Goal: Task Accomplishment & Management: Use online tool/utility

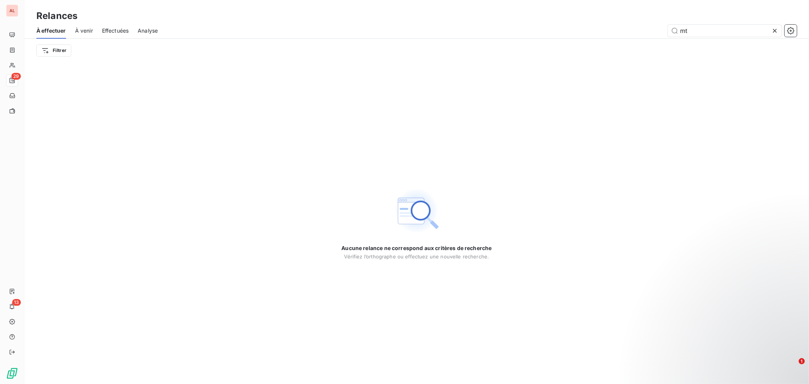
click at [775, 26] on div at bounding box center [776, 31] width 11 height 12
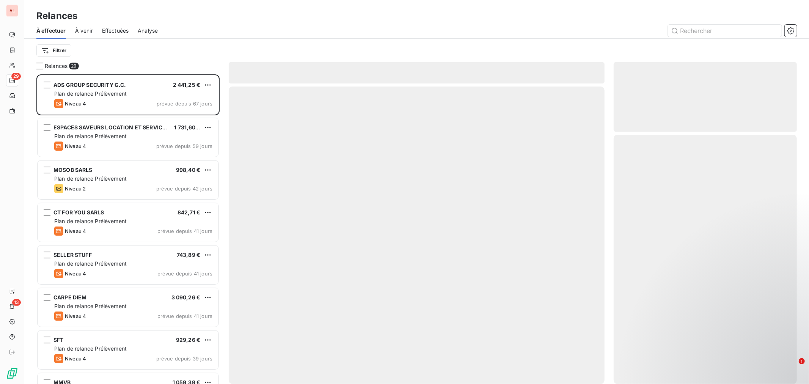
scroll to position [303, 177]
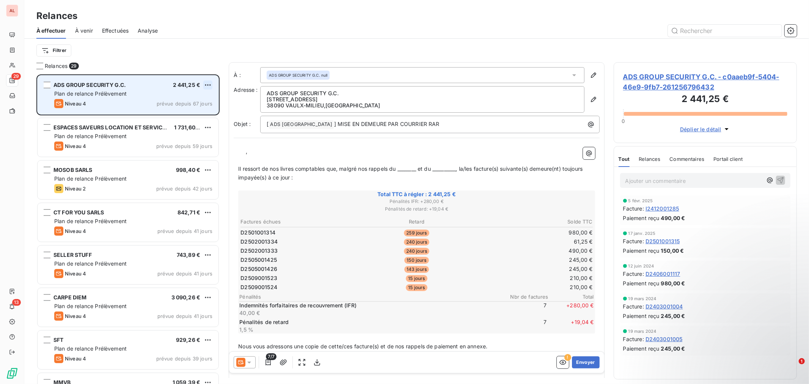
click at [208, 84] on html "AL 29 13 Relances À effectuer À venir Effectuées Analyse Filtrer Relances 29 AD…" at bounding box center [404, 192] width 809 height 384
click at [181, 100] on div "Replanifier cette action" at bounding box center [175, 100] width 68 height 12
select select "9"
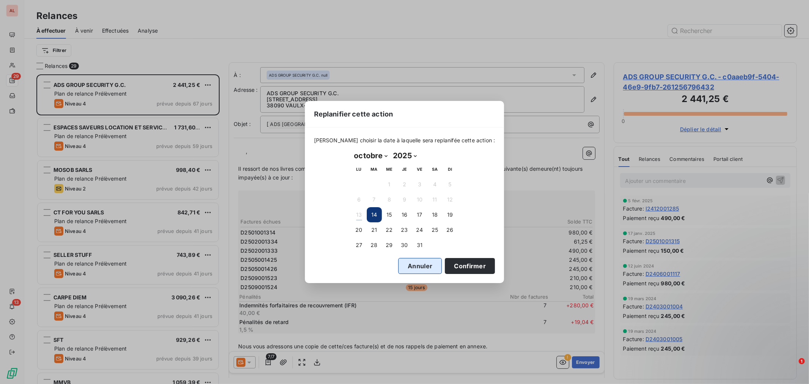
click at [408, 263] on button "Annuler" at bounding box center [420, 266] width 44 height 16
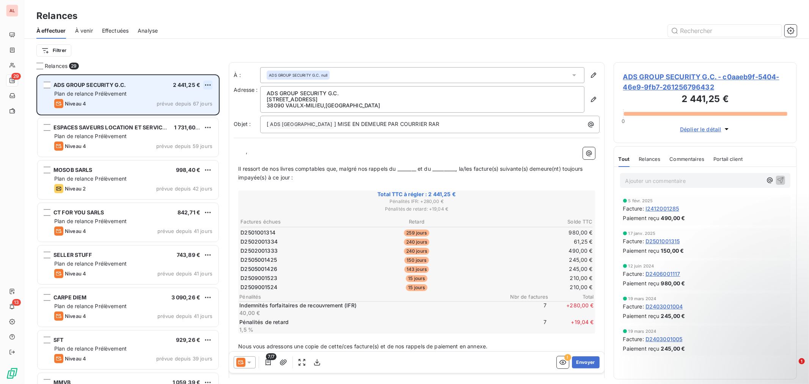
click at [209, 84] on html "AL 29 13 Relances À effectuer À venir Effectuées Analyse Filtrer Relances 29 AD…" at bounding box center [404, 192] width 809 height 384
click at [182, 113] on div "Passer cette action" at bounding box center [175, 114] width 68 height 12
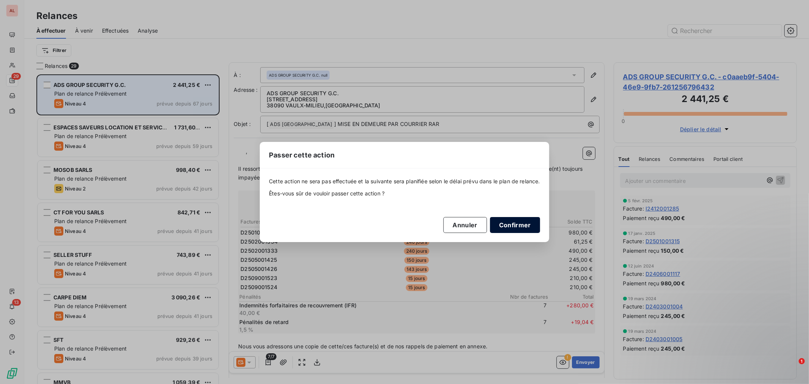
click at [518, 228] on button "Confirmer" at bounding box center [515, 225] width 50 height 16
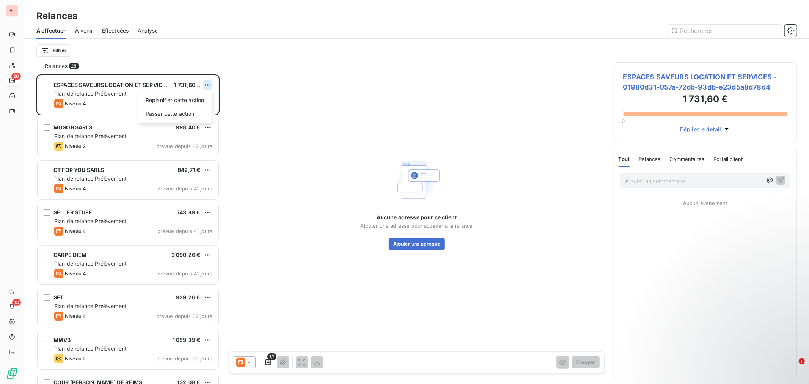
click at [208, 85] on html "AL 28 13 Relances À effectuer À venir Effectuées Analyse Filtrer Relances 28 ES…" at bounding box center [404, 192] width 809 height 384
click at [169, 115] on div "Passer cette action" at bounding box center [175, 114] width 68 height 12
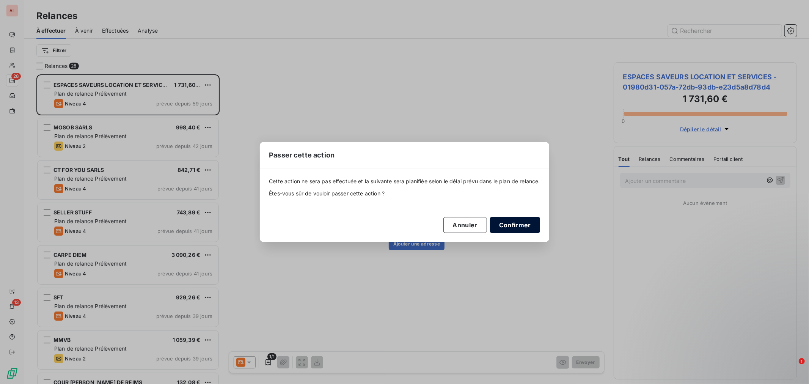
click at [515, 226] on button "Confirmer" at bounding box center [515, 225] width 50 height 16
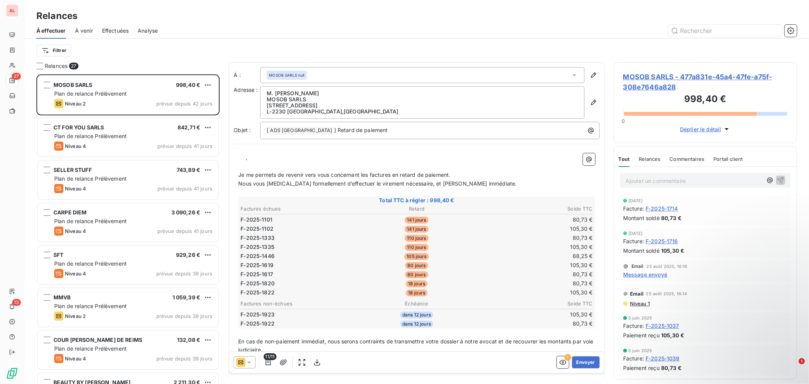
click at [254, 160] on p "﻿ ﻿ ﻿ ," at bounding box center [416, 157] width 357 height 9
click at [590, 73] on icon "button" at bounding box center [594, 75] width 8 height 8
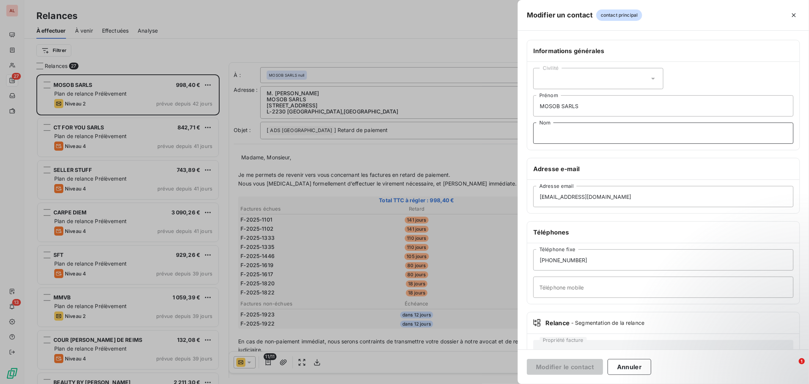
click at [564, 134] on input "Nom" at bounding box center [663, 132] width 260 height 21
drag, startPoint x: 579, startPoint y: 107, endPoint x: 562, endPoint y: 103, distance: 17.5
click at [562, 103] on input "MOSOB SARLS" at bounding box center [663, 105] width 260 height 21
type input "MOSOB"
click at [562, 122] on input "Nom" at bounding box center [663, 132] width 260 height 21
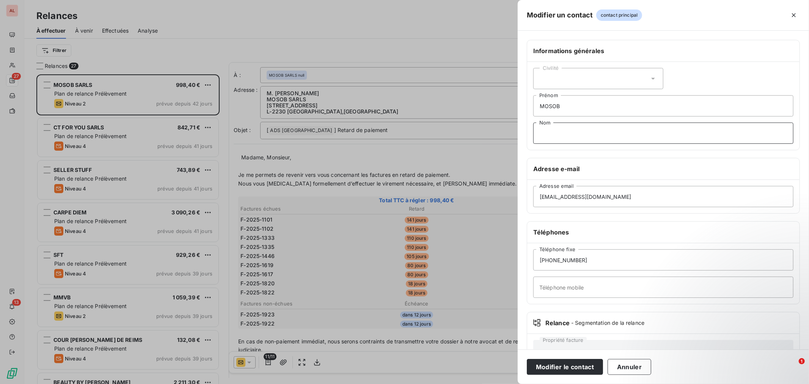
paste input "SARLS"
type input "SARLS"
click at [589, 368] on button "Modifier le contact" at bounding box center [565, 367] width 76 height 16
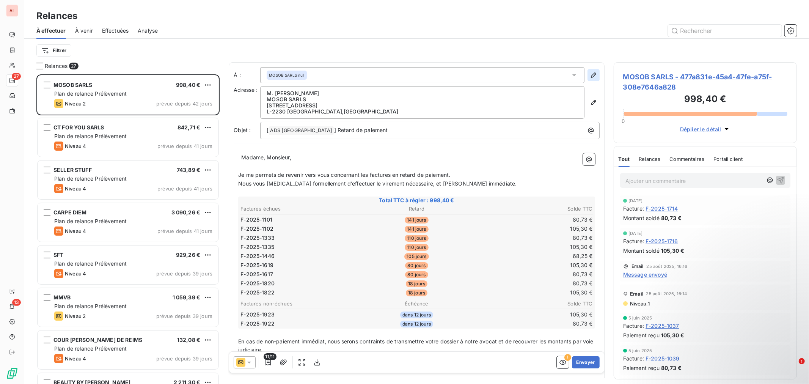
click at [590, 77] on icon "button" at bounding box center [594, 75] width 8 height 8
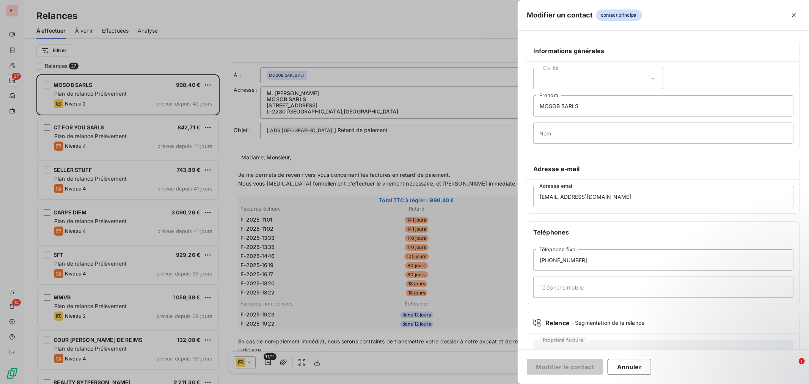
click at [612, 71] on div "Civilité" at bounding box center [598, 78] width 130 height 21
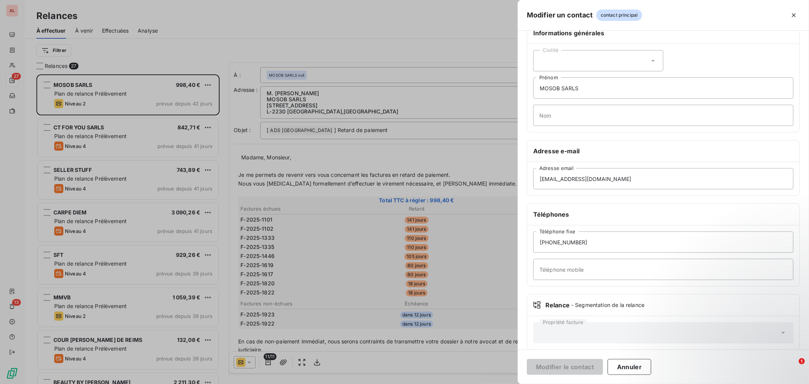
scroll to position [28, 0]
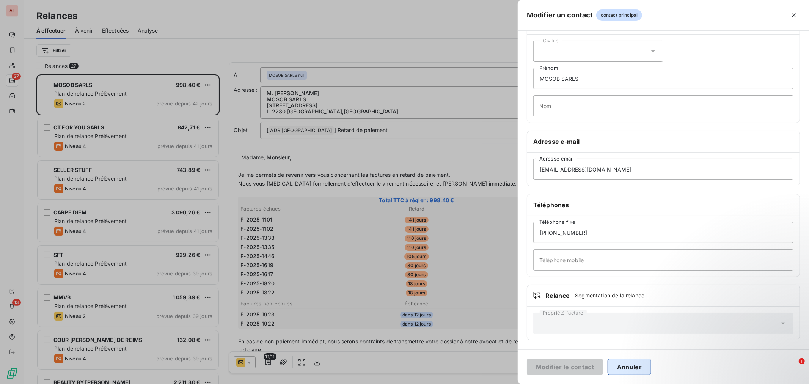
click at [630, 364] on button "Annuler" at bounding box center [630, 367] width 44 height 16
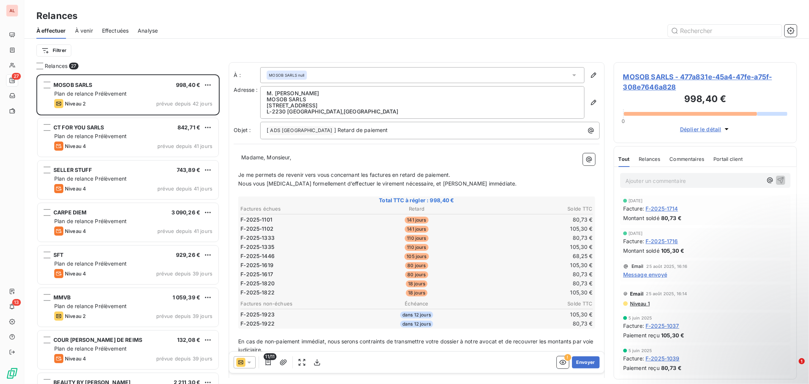
drag, startPoint x: 241, startPoint y: 157, endPoint x: 257, endPoint y: 158, distance: 15.9
click at [241, 157] on span "Madame, Monsieur," at bounding box center [266, 157] width 50 height 6
click at [458, 172] on p "Je me permets de revenir vers vous concernant les factures en retard de paiemen…" at bounding box center [416, 175] width 357 height 9
click at [487, 183] on p "Nous vous [MEDICAL_DATA] formellement d’effectuer le virement nécessaire, et ce…" at bounding box center [416, 183] width 357 height 9
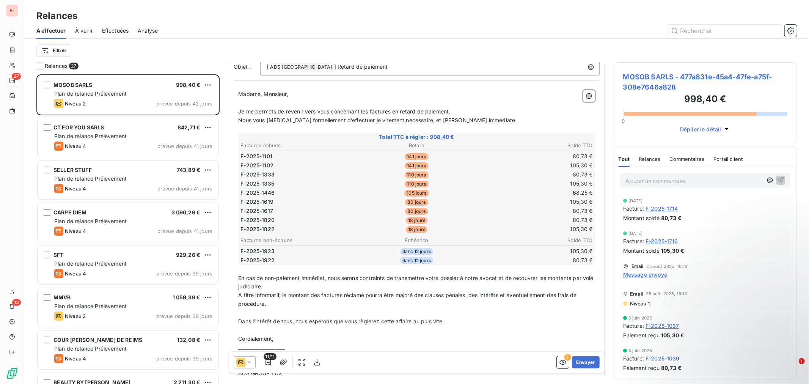
scroll to position [0, 0]
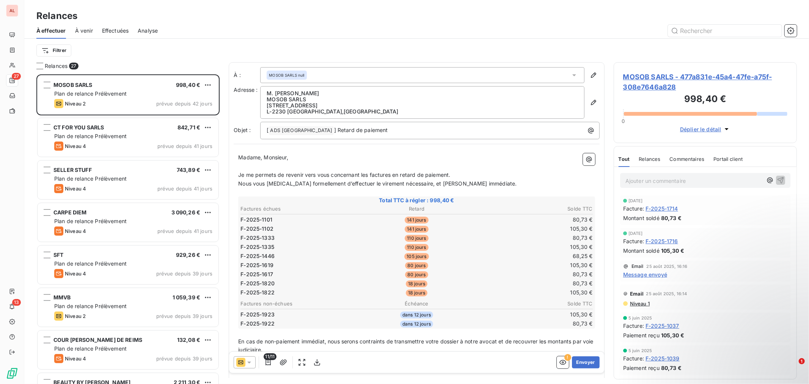
click at [245, 363] on icon at bounding box center [249, 362] width 8 height 8
click at [261, 316] on span "Niveau 2" at bounding box center [260, 317] width 23 height 8
click at [245, 158] on p "﻿ ﻿ ﻿ ," at bounding box center [416, 157] width 357 height 9
click at [245, 156] on span "Madame, Monsieur," at bounding box center [266, 157] width 50 height 6
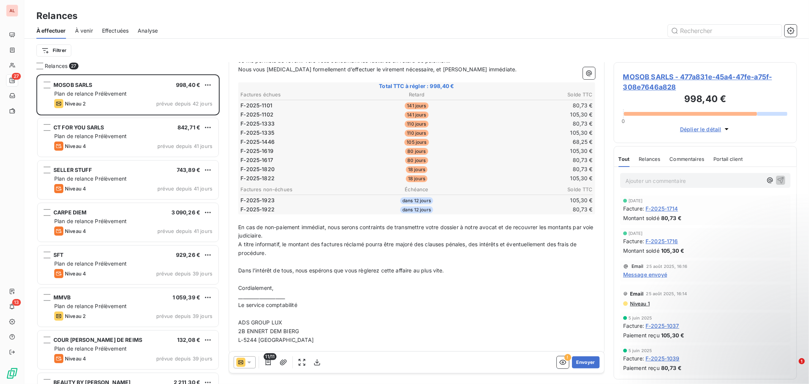
scroll to position [115, 0]
click at [579, 363] on button "Envoyer" at bounding box center [586, 362] width 28 height 12
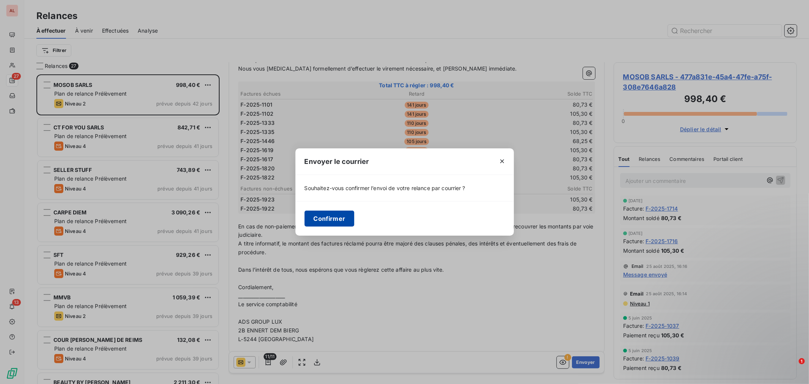
click at [339, 220] on button "Confirmer" at bounding box center [330, 218] width 50 height 16
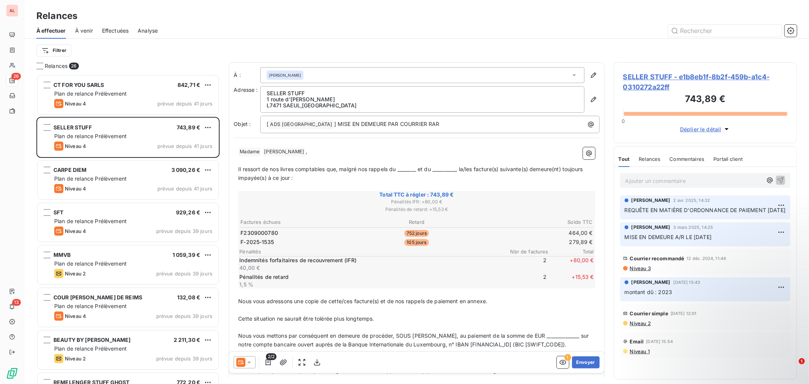
click at [115, 29] on span "Effectuées" at bounding box center [115, 31] width 27 height 8
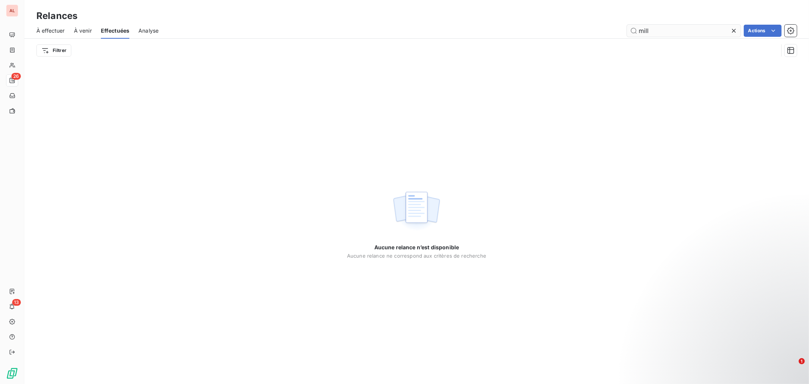
click at [671, 33] on input "mill" at bounding box center [684, 31] width 114 height 12
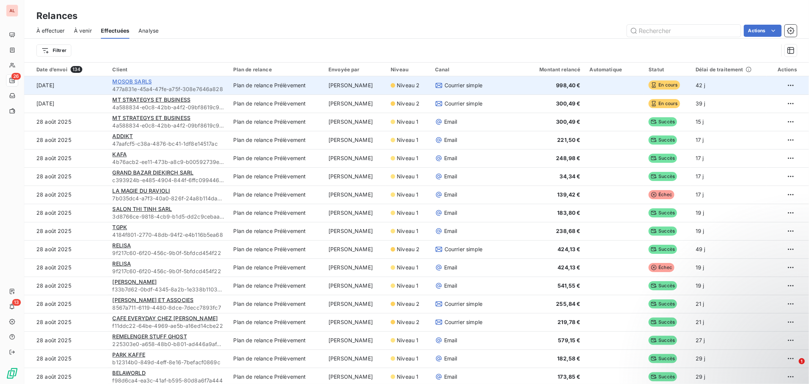
click at [119, 80] on span "MOSOB SARLS" at bounding box center [131, 81] width 39 height 6
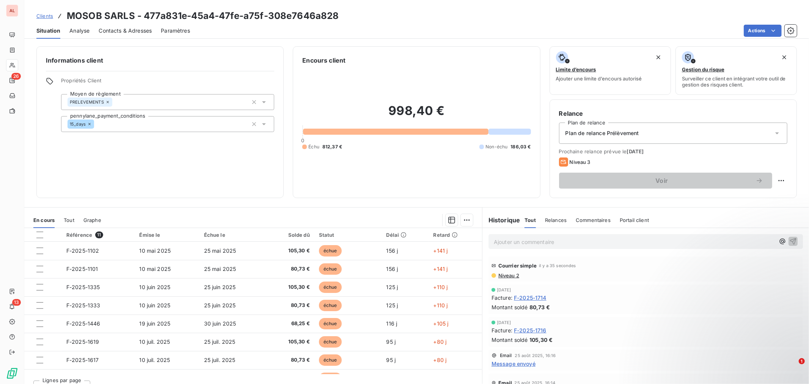
scroll to position [13, 0]
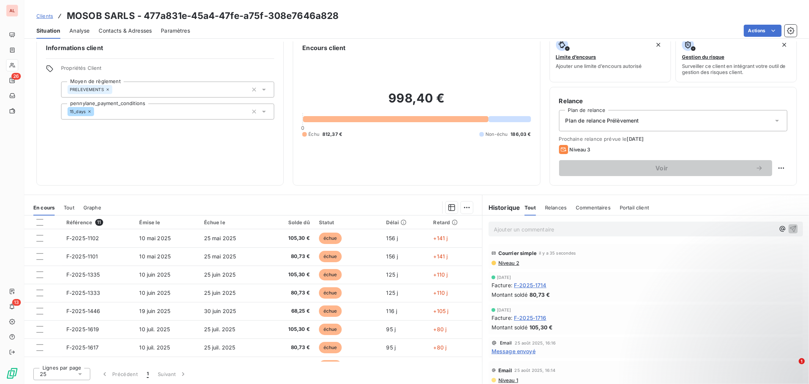
click at [72, 29] on span "Analyse" at bounding box center [79, 31] width 20 height 8
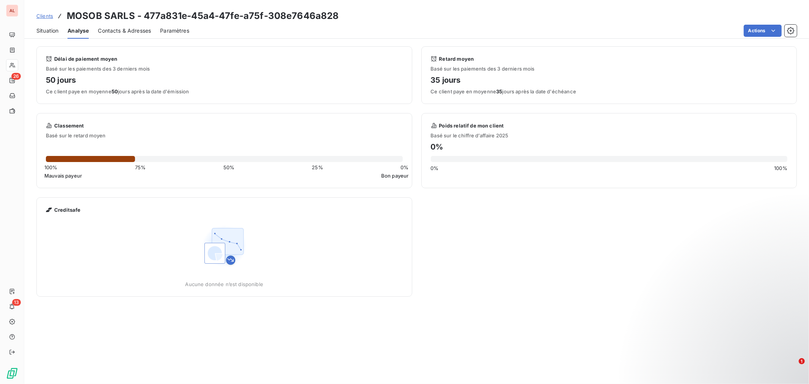
click at [57, 28] on span "Situation" at bounding box center [47, 31] width 22 height 8
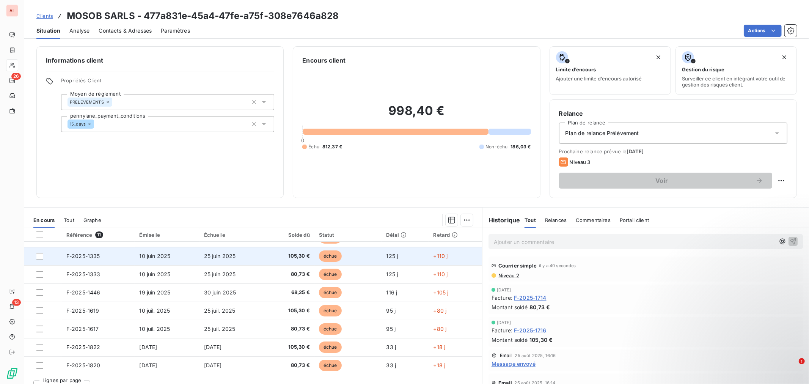
scroll to position [68, 0]
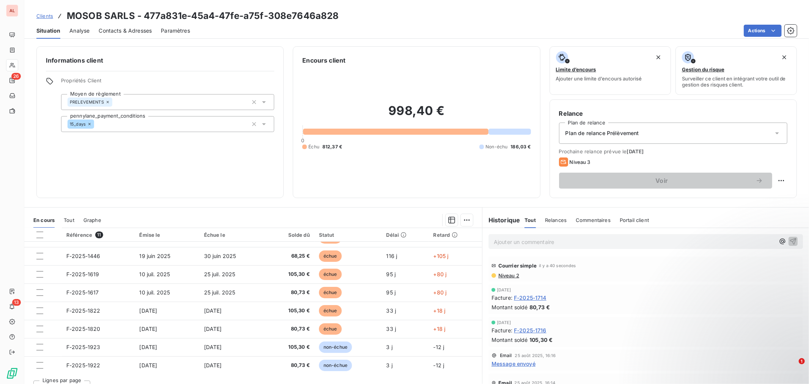
click at [38, 16] on span "Clients" at bounding box center [44, 16] width 17 height 6
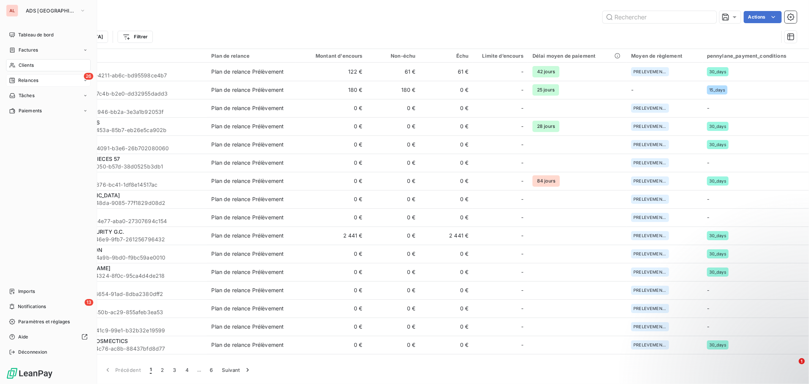
click at [27, 85] on div "26 Relances" at bounding box center [48, 80] width 85 height 12
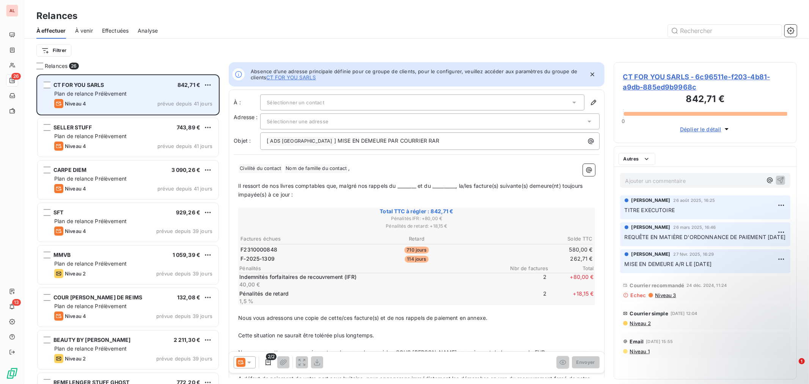
scroll to position [303, 177]
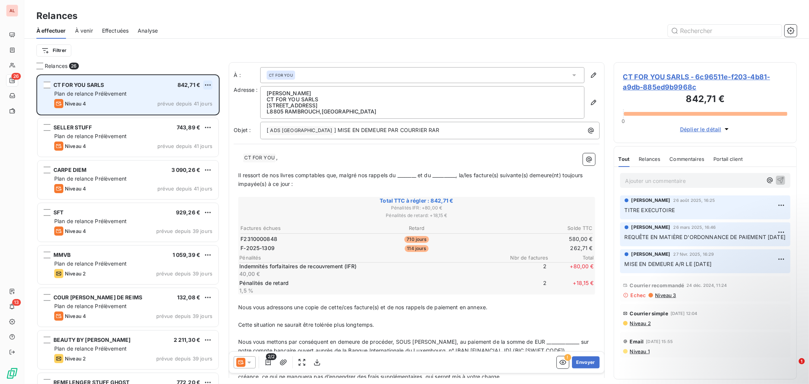
click at [207, 82] on html "AL 26 13 Relances À effectuer À venir Effectuées Analyse Filtrer Relances 26 CT…" at bounding box center [404, 192] width 809 height 384
click at [187, 111] on div "Passer cette action" at bounding box center [175, 114] width 68 height 12
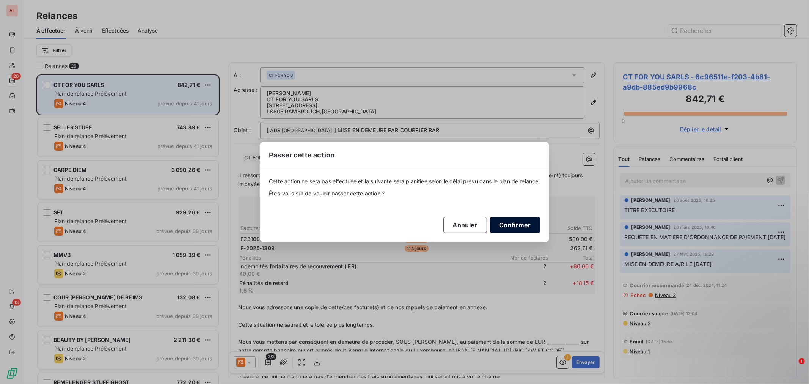
click at [505, 227] on button "Confirmer" at bounding box center [515, 225] width 50 height 16
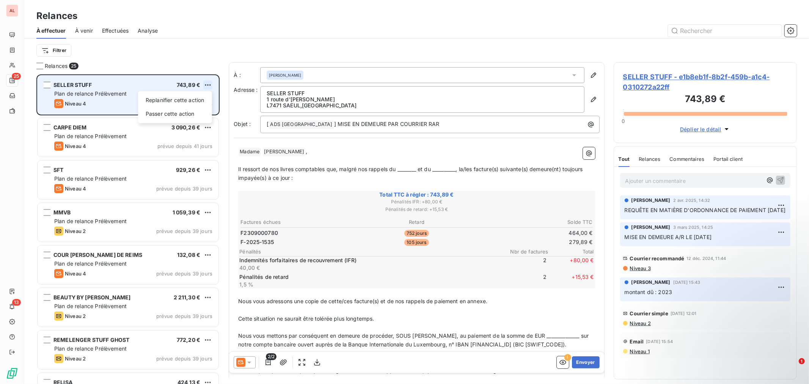
click at [210, 85] on html "AL 25 13 Relances À effectuer À venir Effectuées Analyse Filtrer Relances 25 SE…" at bounding box center [404, 192] width 809 height 384
click at [169, 115] on div "Passer cette action" at bounding box center [175, 114] width 68 height 12
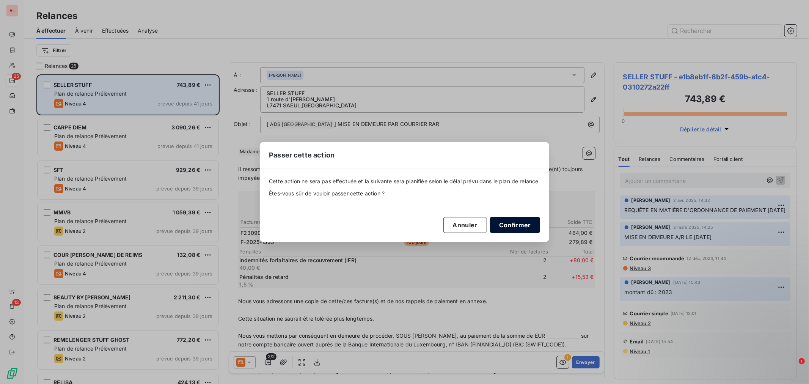
drag, startPoint x: 510, startPoint y: 225, endPoint x: 505, endPoint y: 220, distance: 7.2
click at [510, 225] on button "Confirmer" at bounding box center [515, 225] width 50 height 16
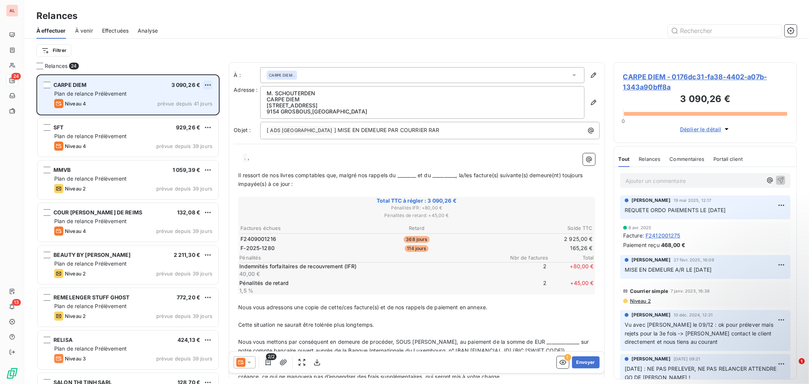
click at [209, 85] on html "AL 24 13 Relances À effectuer À venir Effectuées Analyse Filtrer Relances 24 CA…" at bounding box center [404, 192] width 809 height 384
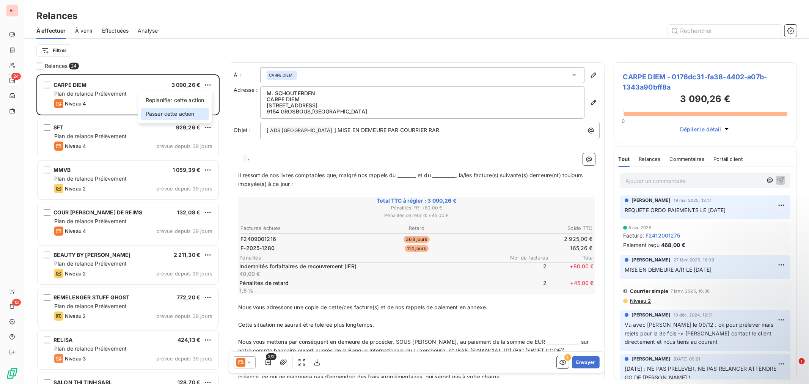
drag, startPoint x: 186, startPoint y: 116, endPoint x: 245, endPoint y: 127, distance: 59.5
click at [187, 116] on div "Passer cette action" at bounding box center [175, 114] width 68 height 12
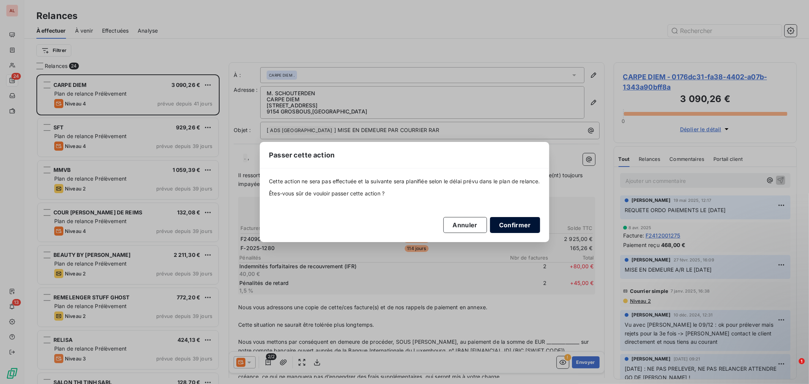
drag, startPoint x: 514, startPoint y: 224, endPoint x: 509, endPoint y: 222, distance: 5.6
click at [514, 224] on button "Confirmer" at bounding box center [515, 225] width 50 height 16
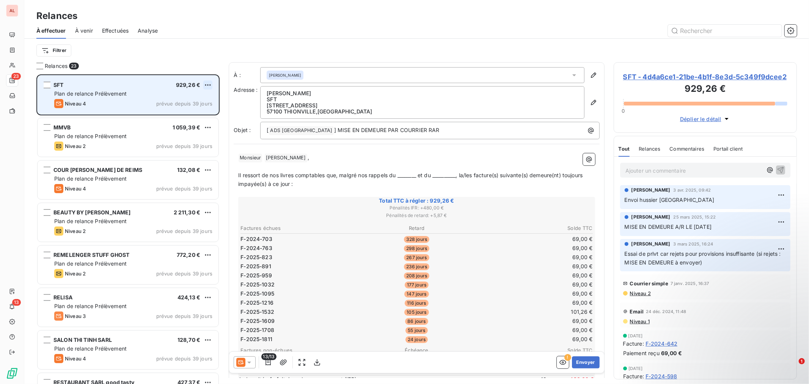
click at [206, 83] on html "AL 23 13 Relances À effectuer À venir Effectuées Analyse Filtrer Relances 23 SF…" at bounding box center [404, 192] width 809 height 384
click at [177, 109] on div "Passer cette action" at bounding box center [175, 114] width 68 height 12
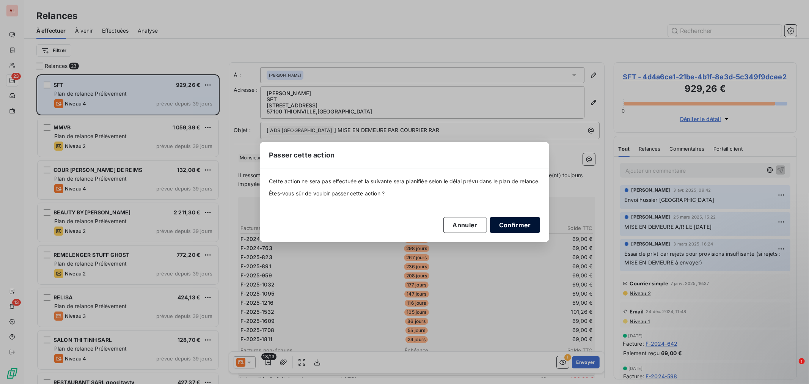
click at [521, 222] on button "Confirmer" at bounding box center [515, 225] width 50 height 16
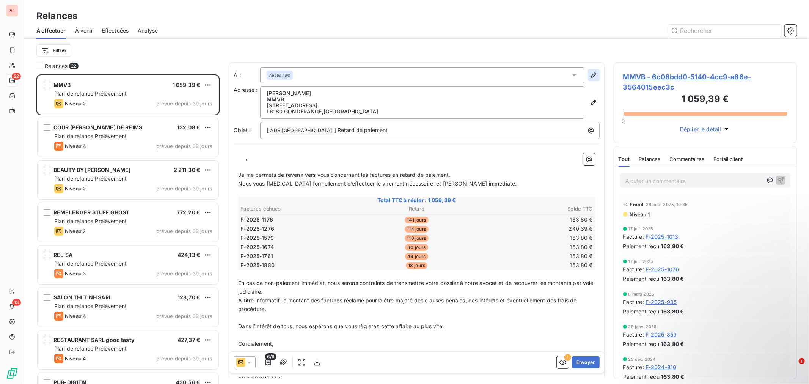
click at [590, 74] on icon "button" at bounding box center [594, 75] width 8 height 8
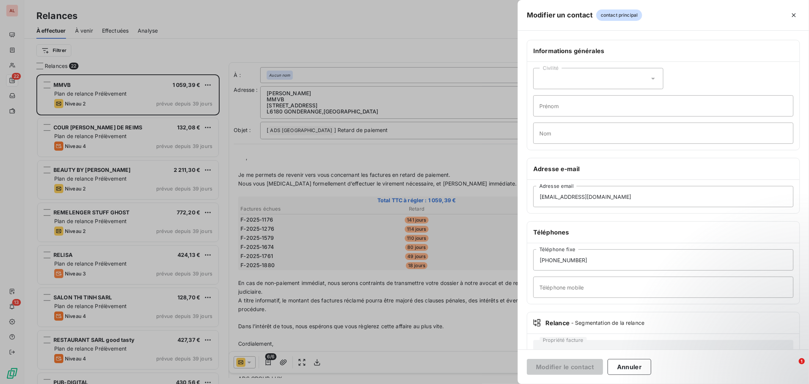
click at [545, 80] on div "Civilité" at bounding box center [598, 78] width 130 height 21
drag, startPoint x: 563, startPoint y: 109, endPoint x: 559, endPoint y: 105, distance: 5.6
click at [562, 109] on span "Monsieur" at bounding box center [559, 111] width 23 height 7
click at [557, 104] on input "Prénom" at bounding box center [663, 105] width 260 height 21
click at [553, 124] on input "Nom" at bounding box center [663, 132] width 260 height 21
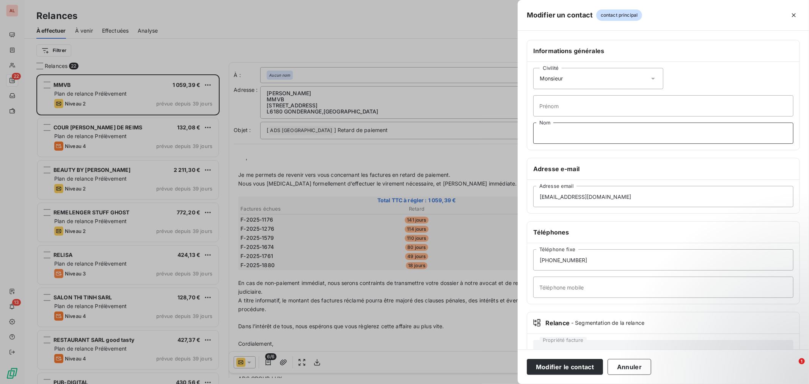
type input "a"
type input "ALMEIDA"
click at [575, 364] on button "Modifier le contact" at bounding box center [565, 367] width 76 height 16
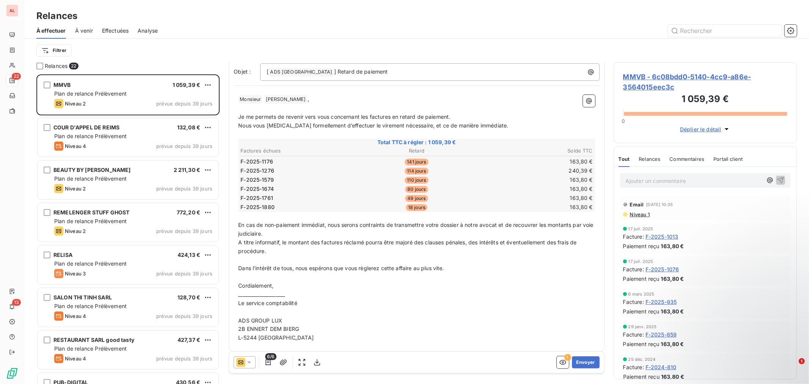
scroll to position [59, 0]
click at [583, 361] on button "Envoyer" at bounding box center [586, 362] width 28 height 12
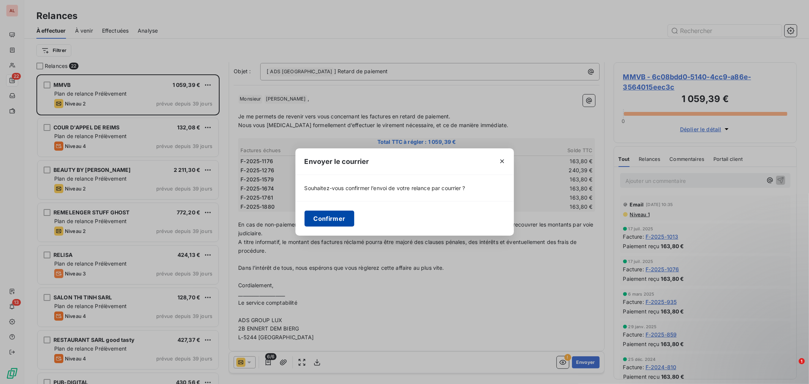
click at [334, 220] on button "Confirmer" at bounding box center [330, 218] width 50 height 16
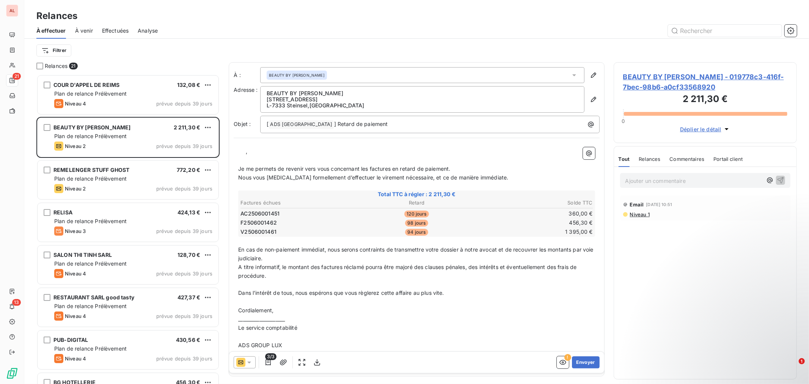
drag, startPoint x: 262, startPoint y: 152, endPoint x: 251, endPoint y: 153, distance: 11.1
click at [262, 152] on p "﻿ ﻿ ﻿ ," at bounding box center [416, 151] width 357 height 9
click at [245, 150] on p "﻿ ﻿ ﻿ ," at bounding box center [416, 151] width 357 height 9
click at [382, 164] on p "﻿" at bounding box center [416, 160] width 357 height 9
click at [275, 152] on span "Madame, Mosnieur," at bounding box center [273, 151] width 71 height 6
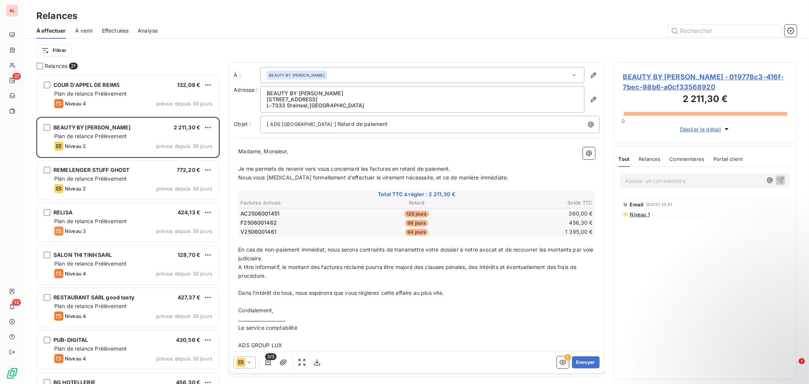
click at [487, 175] on p "Nous vous [MEDICAL_DATA] formellement d’effectuer le virement nécessaire, et ce…" at bounding box center [416, 177] width 357 height 9
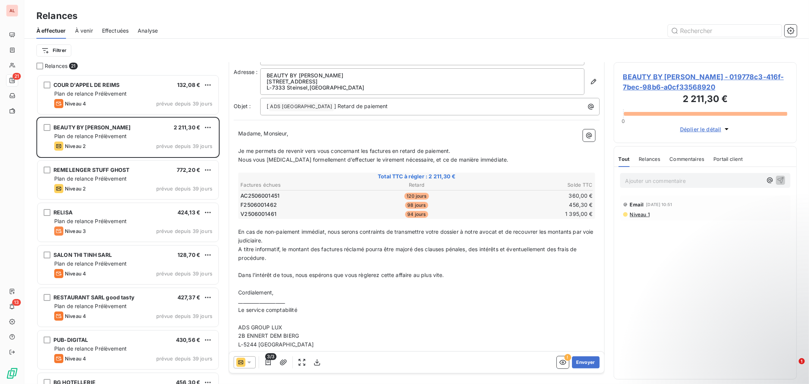
scroll to position [27, 0]
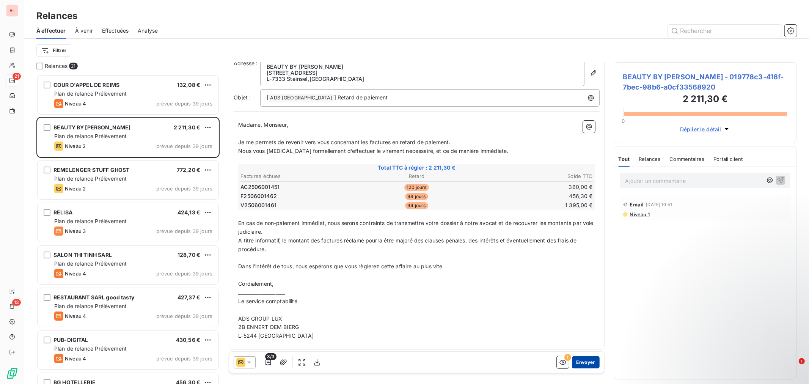
click at [583, 361] on button "Envoyer" at bounding box center [586, 362] width 28 height 12
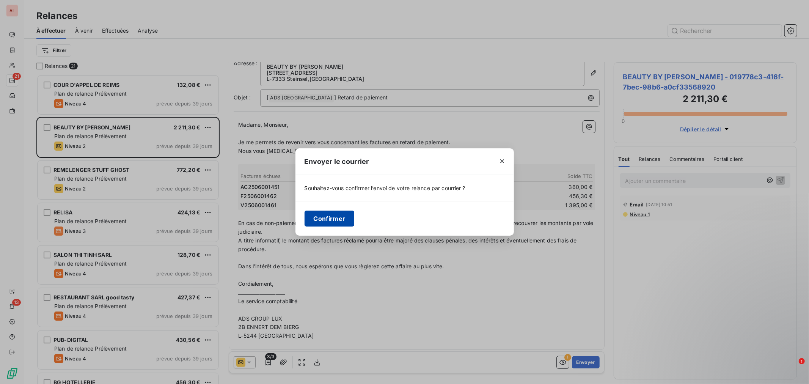
click at [332, 220] on button "Confirmer" at bounding box center [330, 218] width 50 height 16
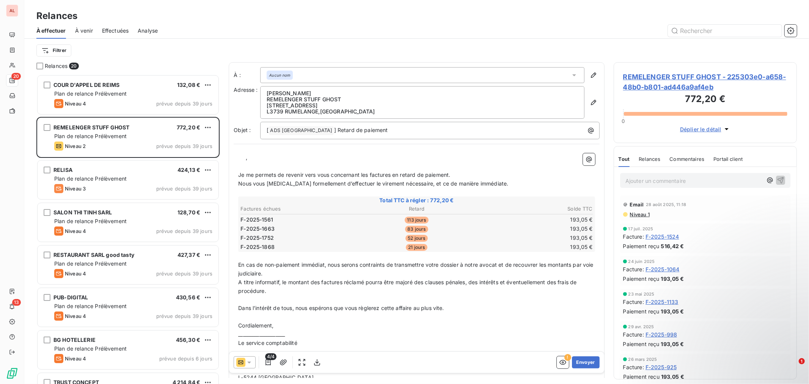
drag, startPoint x: 332, startPoint y: 92, endPoint x: 282, endPoint y: 95, distance: 49.8
click at [282, 95] on p "MME. GARCIA DE MATOS" at bounding box center [422, 93] width 311 height 6
copy p "[PERSON_NAME]"
click at [590, 76] on icon "button" at bounding box center [594, 75] width 8 height 8
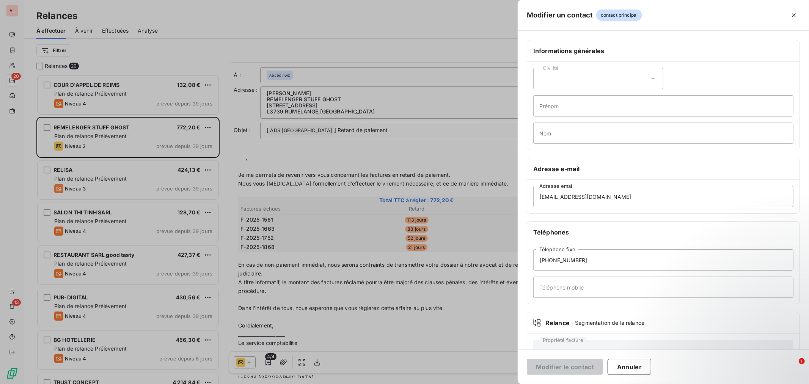
click at [591, 83] on div "Civilité" at bounding box center [598, 78] width 130 height 21
click at [574, 102] on li "Madame" at bounding box center [598, 98] width 130 height 14
click at [559, 140] on input "Nom" at bounding box center [663, 132] width 260 height 21
paste input "[PERSON_NAME]"
type input "[PERSON_NAME]"
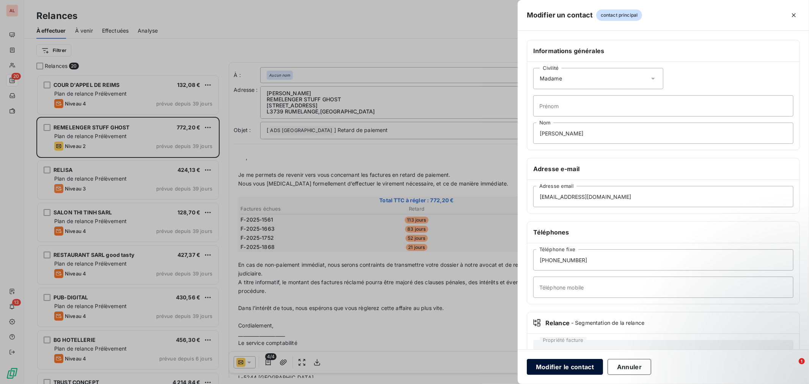
click at [574, 363] on button "Modifier le contact" at bounding box center [565, 367] width 76 height 16
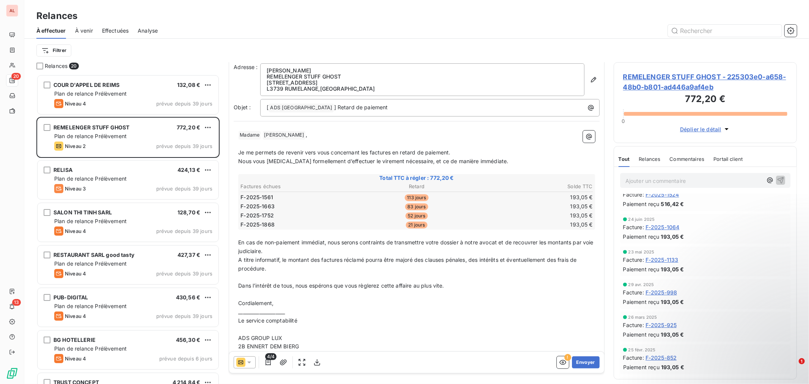
scroll to position [42, 0]
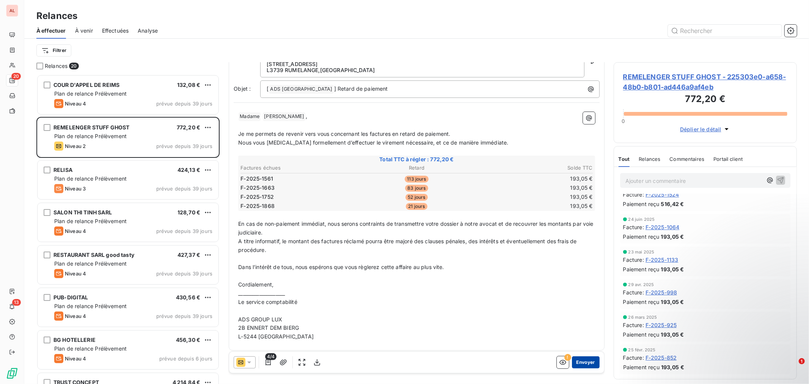
click at [573, 362] on button "Envoyer" at bounding box center [586, 362] width 28 height 12
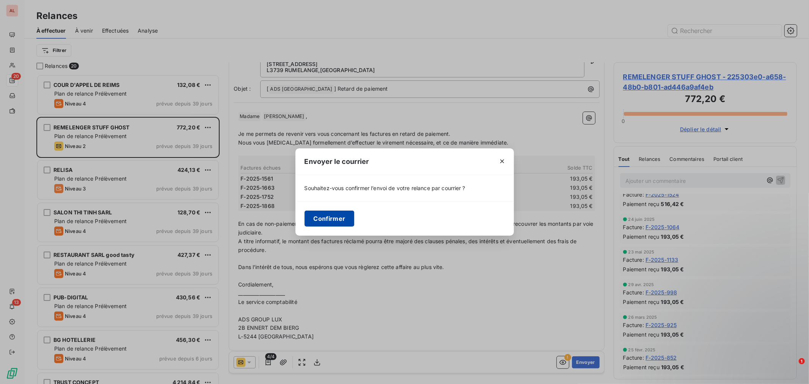
click at [341, 217] on button "Confirmer" at bounding box center [330, 218] width 50 height 16
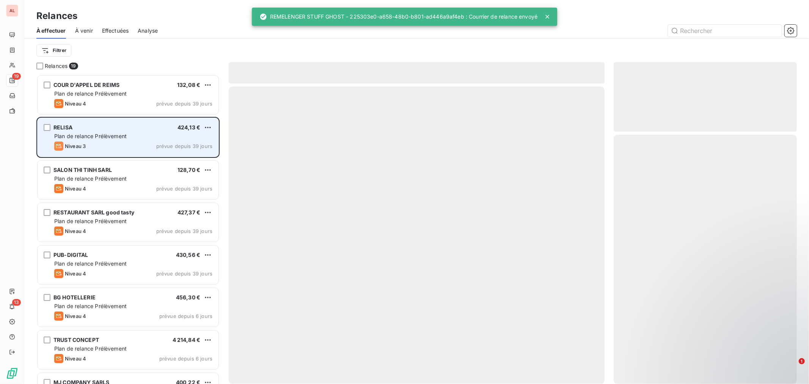
click at [138, 132] on div "Plan de relance Prélèvement" at bounding box center [133, 136] width 158 height 8
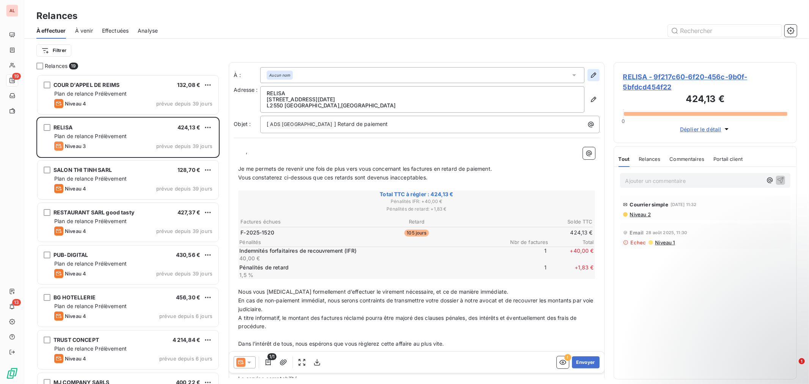
click at [590, 73] on icon "button" at bounding box center [594, 75] width 8 height 8
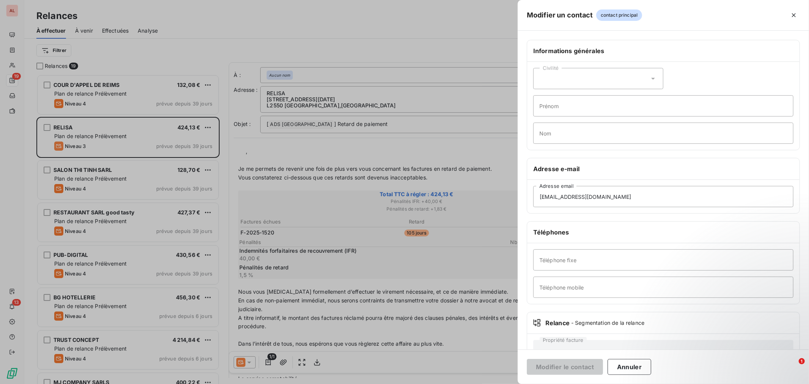
drag, startPoint x: 556, startPoint y: 90, endPoint x: 556, endPoint y: 85, distance: 4.6
click at [556, 90] on div "Civilité Prénom Nom" at bounding box center [663, 106] width 272 height 88
click at [556, 83] on div "Civilité" at bounding box center [598, 78] width 130 height 21
click at [561, 97] on span "Madame" at bounding box center [558, 97] width 20 height 7
click at [559, 128] on input "Nom" at bounding box center [663, 132] width 260 height 21
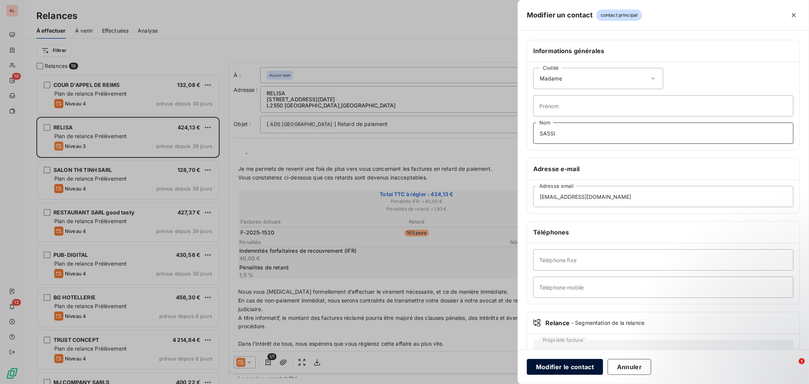
type input "SASSI"
click at [567, 367] on button "Modifier le contact" at bounding box center [565, 367] width 76 height 16
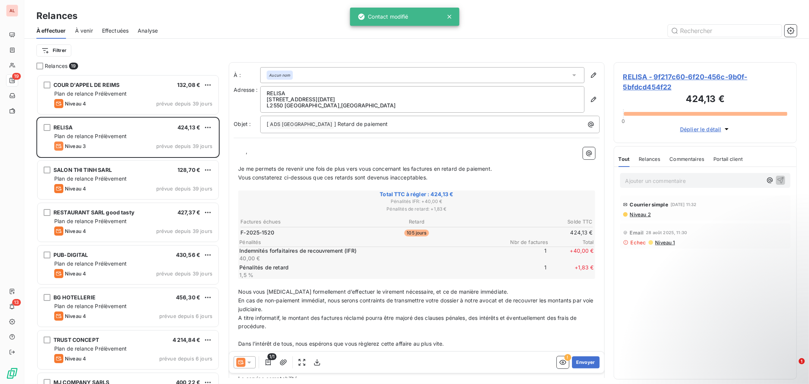
drag, startPoint x: 484, startPoint y: 27, endPoint x: 481, endPoint y: 20, distance: 8.1
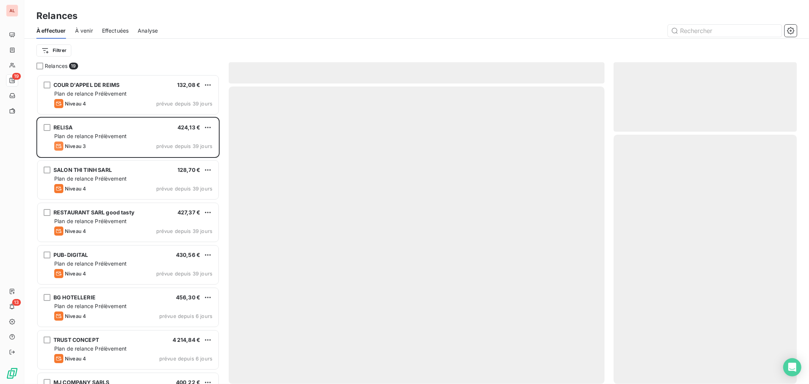
scroll to position [303, 177]
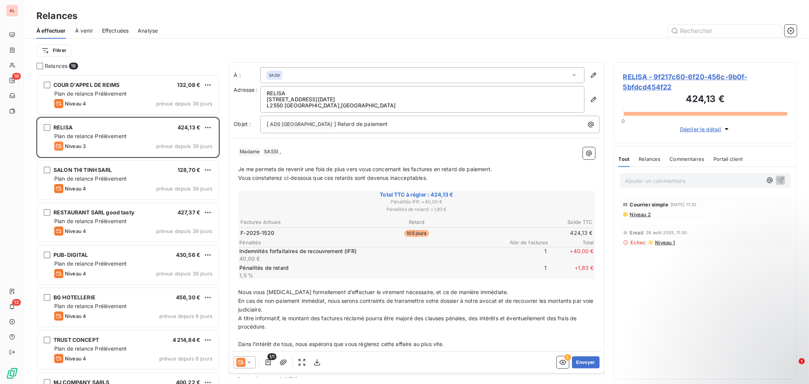
click at [251, 359] on icon at bounding box center [249, 362] width 8 height 8
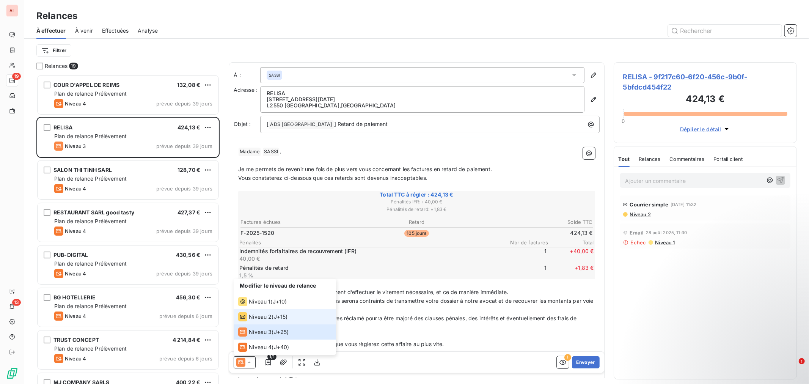
click at [260, 315] on span "Niveau 2" at bounding box center [260, 317] width 23 height 8
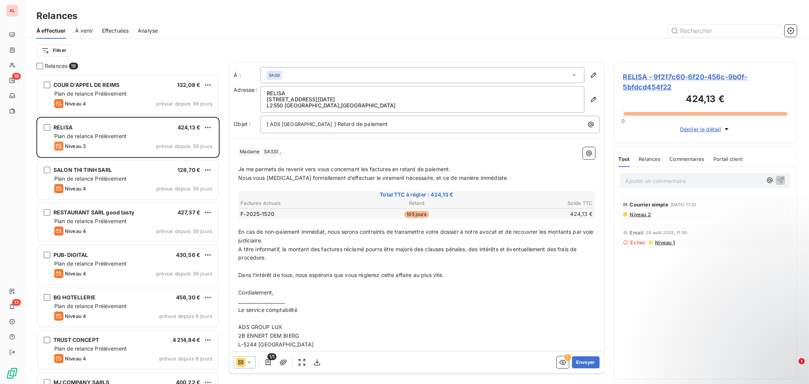
click at [362, 170] on span "Je me permets de revenir vers vous concernant les factures en retard de paiemen…" at bounding box center [344, 169] width 212 height 6
click at [369, 166] on span "Je me permets de revenir vers vous concernant les factures en retard de paiemen…" at bounding box center [344, 169] width 212 height 6
click at [389, 169] on span "Je me permets de revenir vers vous concernant la factures en retard de paiement." at bounding box center [342, 169] width 209 height 6
drag, startPoint x: 462, startPoint y: 174, endPoint x: 491, endPoint y: 173, distance: 29.2
click at [463, 174] on span "Nous vous [MEDICAL_DATA] formellement d’effectuer le virement nécessaire, et ce…" at bounding box center [373, 177] width 270 height 6
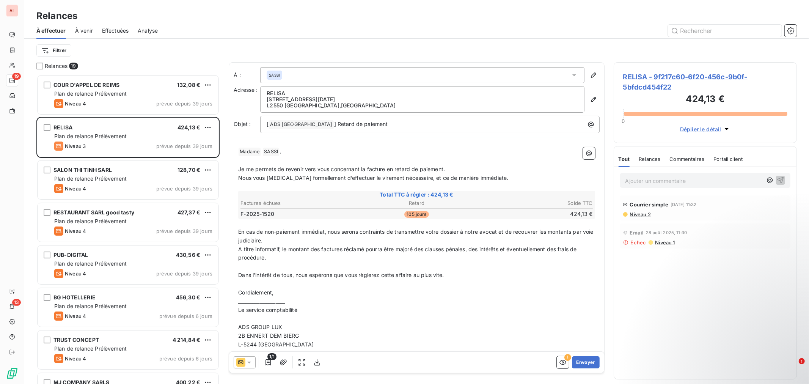
click at [491, 174] on p "Nous vous [MEDICAL_DATA] formellement d’effectuer le virement nécessaire, et ce…" at bounding box center [416, 178] width 357 height 9
click at [549, 229] on span "En cas de non-paiement immédiat, nous serons contraints de transmettre votre do…" at bounding box center [416, 235] width 357 height 15
click at [572, 229] on span "En cas de non-paiement immédiat, nous serons contraints de transmettre votre do…" at bounding box center [415, 235] width 354 height 15
click at [317, 247] on span "A titre informatif, le montant des factures réclamé pourra être majoré des clau…" at bounding box center [408, 253] width 340 height 15
click at [320, 247] on span "A titre informatif, le montant des factures réclamé pourra être majoré des clau…" at bounding box center [408, 253] width 340 height 15
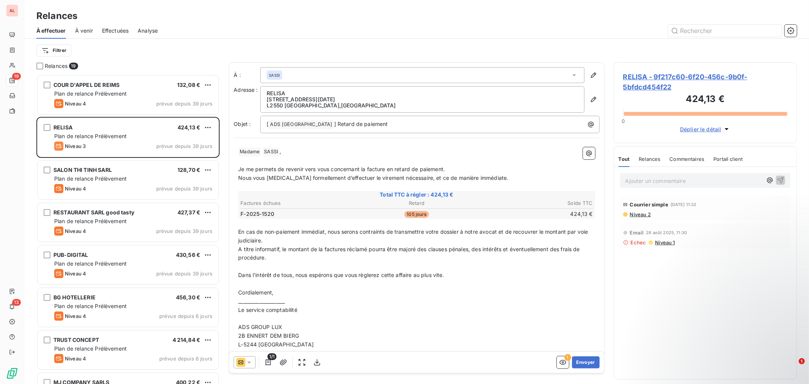
click at [345, 248] on span "A titre informatif, le montant de la factures réclamé pourra être majoré des cl…" at bounding box center [409, 253] width 343 height 15
click at [532, 282] on p "﻿" at bounding box center [416, 284] width 357 height 9
click at [584, 361] on button "Envoyer" at bounding box center [586, 362] width 28 height 12
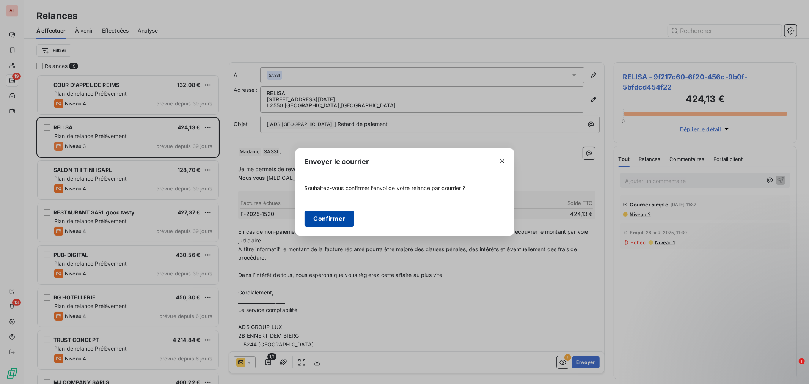
click at [338, 212] on button "Confirmer" at bounding box center [330, 218] width 50 height 16
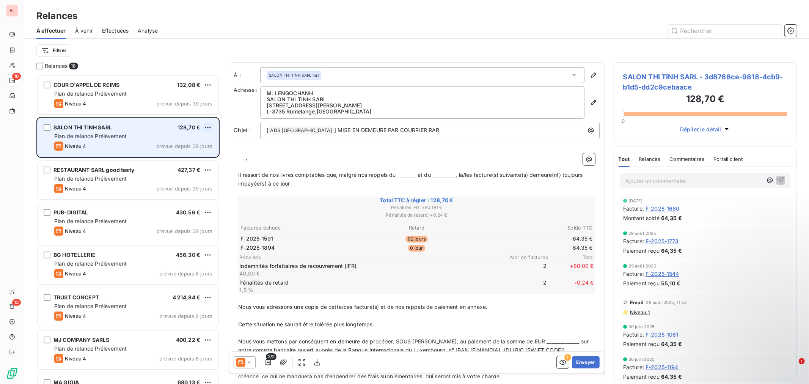
click at [209, 126] on html "AL 18 13 Relances À effectuer À venir Effectuées Analyse Filtrer Relances 18 CO…" at bounding box center [404, 192] width 809 height 384
click at [185, 152] on div "Passer cette action" at bounding box center [175, 156] width 68 height 12
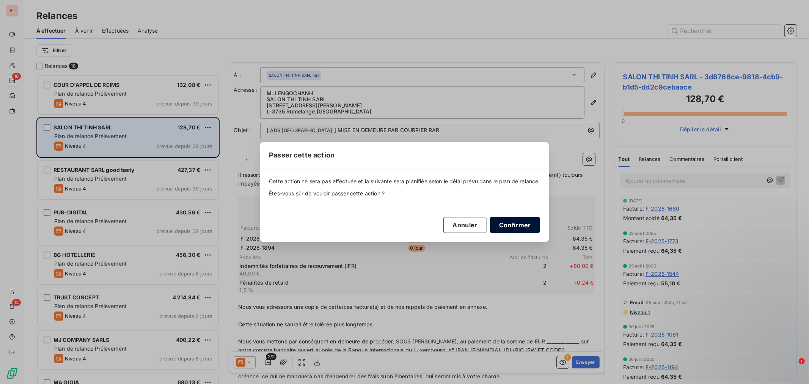
click at [509, 223] on button "Confirmer" at bounding box center [515, 225] width 50 height 16
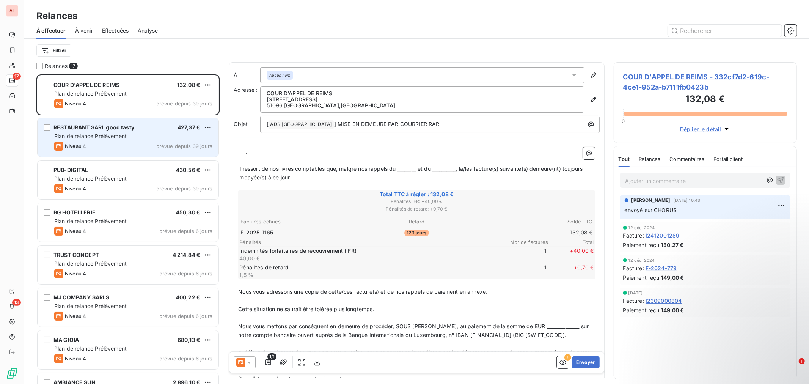
click at [134, 139] on div "Plan de relance Prélèvement" at bounding box center [133, 136] width 158 height 8
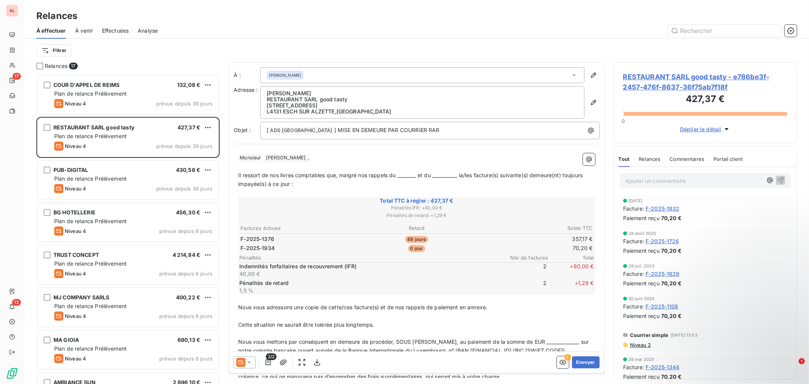
scroll to position [42, 0]
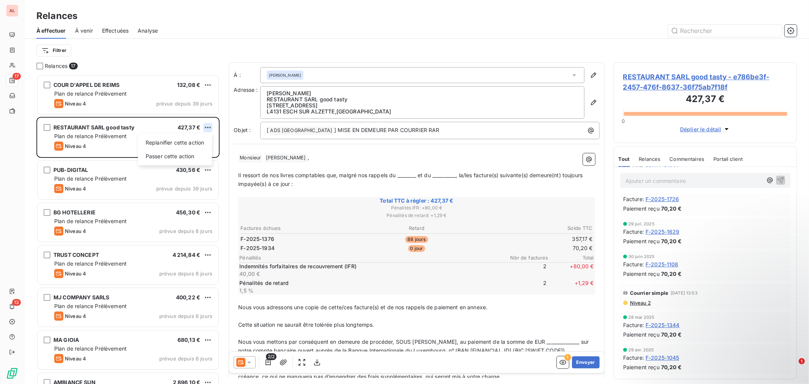
click at [206, 125] on html "AL 17 13 Relances À effectuer À venir Effectuées Analyse Filtrer Relances 17 CO…" at bounding box center [404, 192] width 809 height 384
click at [188, 155] on div "Passer cette action" at bounding box center [175, 156] width 68 height 12
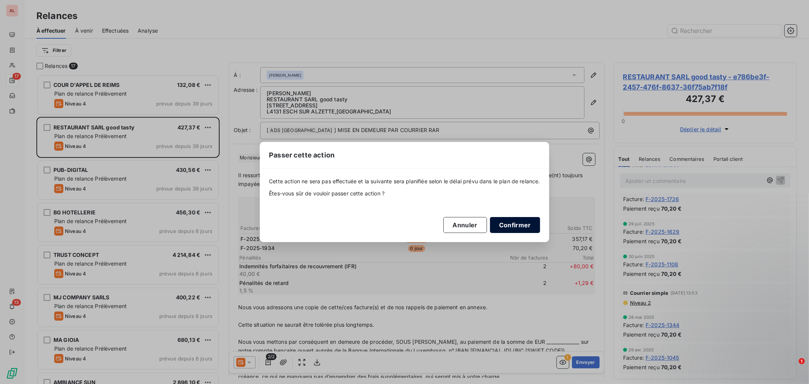
click at [526, 225] on button "Confirmer" at bounding box center [515, 225] width 50 height 16
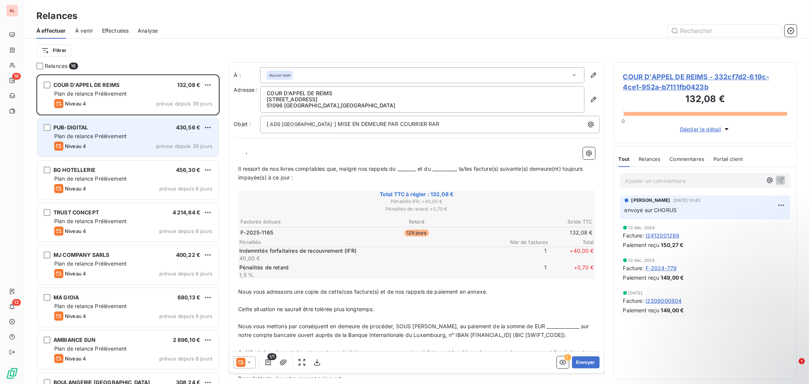
click at [120, 137] on span "Plan de relance Prélèvement" at bounding box center [90, 136] width 72 height 6
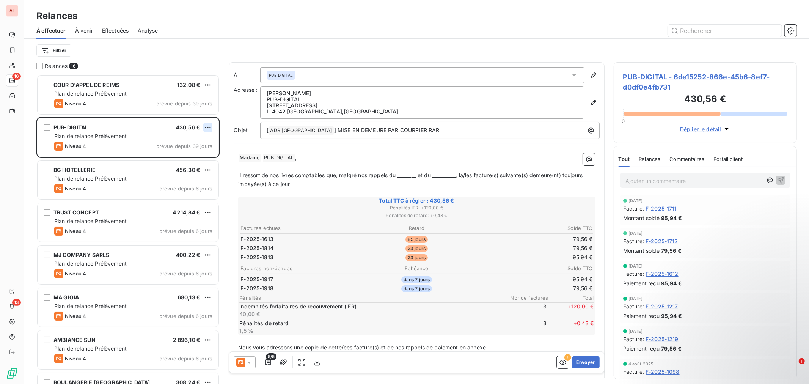
click at [206, 127] on html "AL 16 13 Relances À effectuer À venir Effectuées Analyse Filtrer Relances 16 CO…" at bounding box center [404, 192] width 809 height 384
click at [197, 151] on div "Passer cette action" at bounding box center [175, 156] width 68 height 12
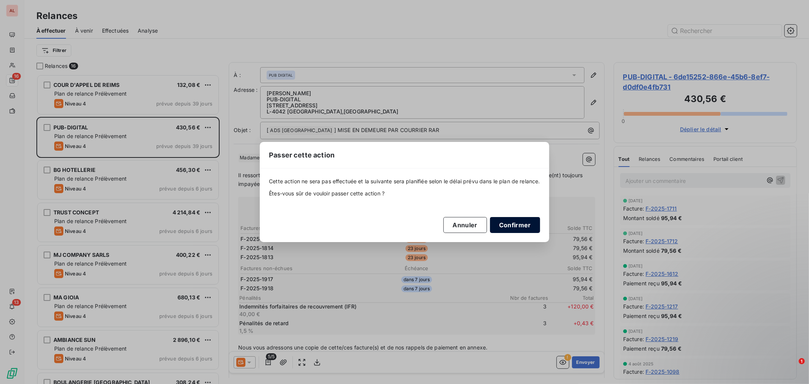
click at [518, 221] on button "Confirmer" at bounding box center [515, 225] width 50 height 16
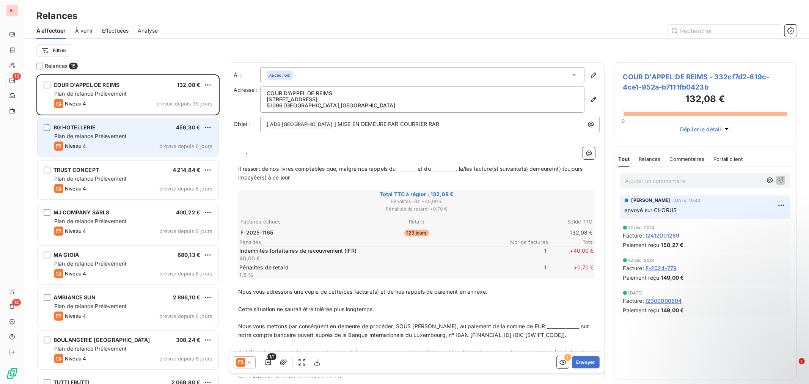
click at [166, 141] on div "BG HOTELLERIE 456,30 € Plan de relance Prélèvement Niveau 4 prévue depuis 6 jou…" at bounding box center [128, 137] width 181 height 39
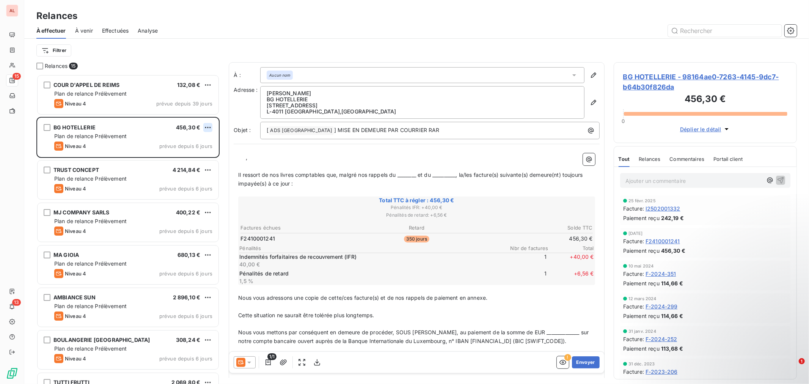
click at [209, 123] on html "AL 15 13 Relances À effectuer À venir Effectuées Analyse Filtrer Relances 15 CO…" at bounding box center [404, 192] width 809 height 384
click at [199, 153] on div "Passer cette action" at bounding box center [175, 156] width 68 height 12
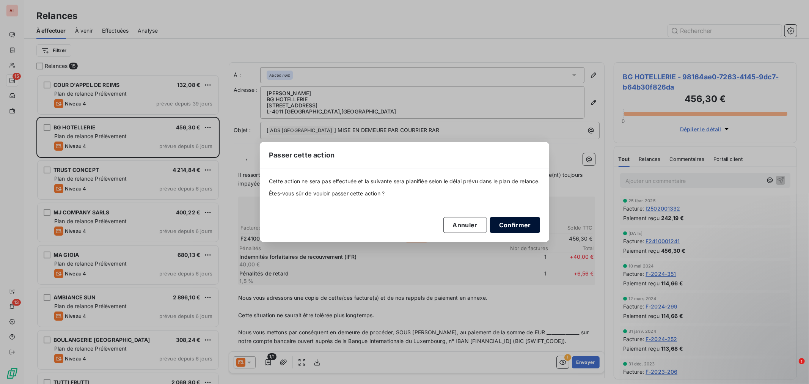
click at [507, 220] on button "Confirmer" at bounding box center [515, 225] width 50 height 16
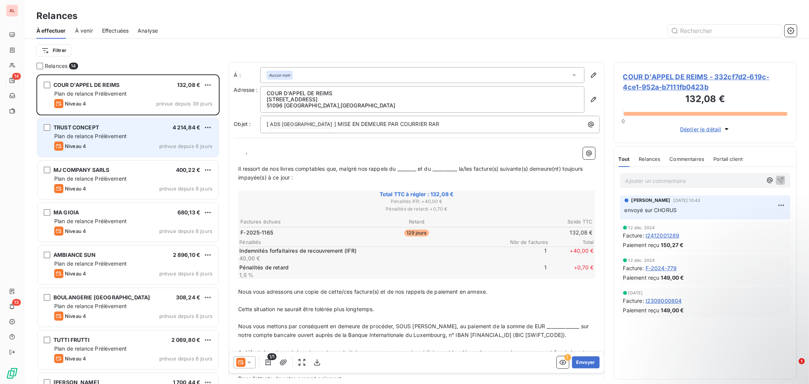
click at [183, 132] on div "Plan de relance Prélèvement" at bounding box center [133, 136] width 158 height 8
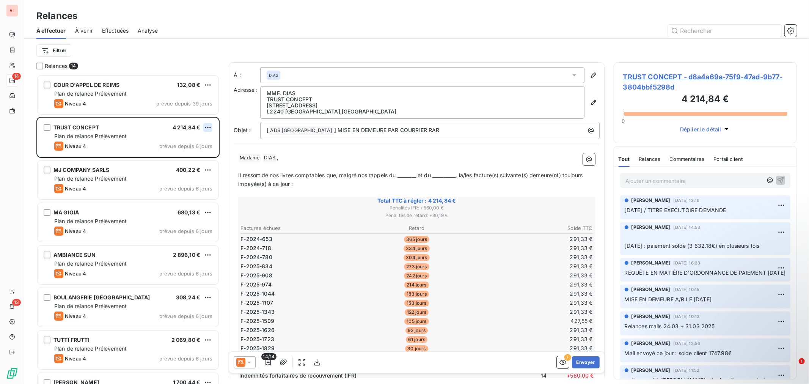
click at [208, 129] on html "AL 14 13 Relances À effectuer À venir Effectuées Analyse Filtrer Relances 14 CO…" at bounding box center [404, 192] width 809 height 384
click at [190, 157] on div "Passer cette action" at bounding box center [175, 156] width 68 height 12
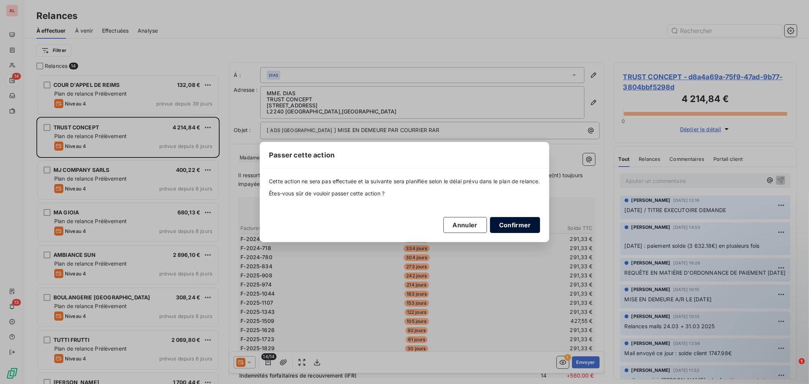
click at [525, 225] on button "Confirmer" at bounding box center [515, 225] width 50 height 16
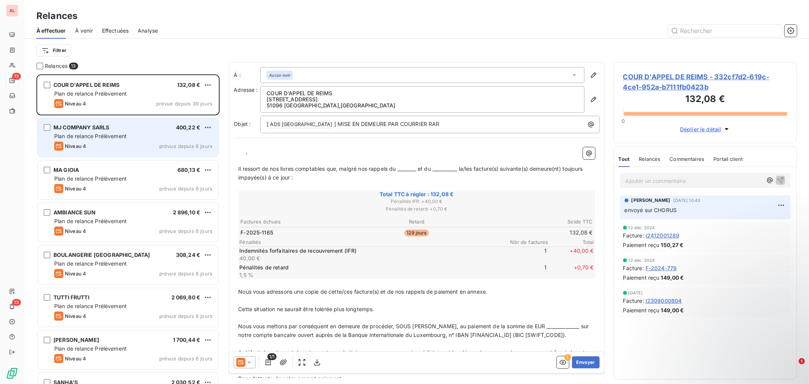
click at [94, 143] on div "Niveau 4 prévue depuis 6 jours" at bounding box center [133, 145] width 158 height 9
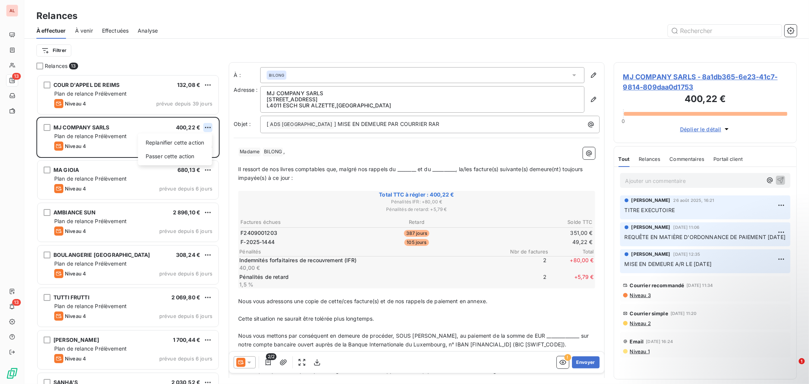
click at [204, 127] on html "AL 13 13 Relances À effectuer À venir Effectuées Analyse Filtrer Relances 13 CO…" at bounding box center [404, 192] width 809 height 384
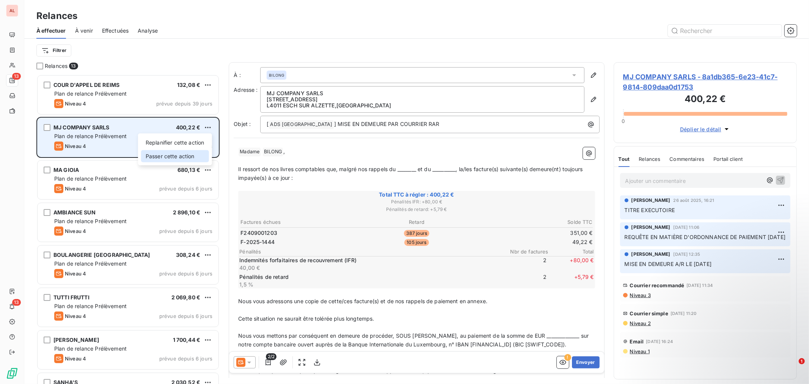
click at [186, 157] on div "Passer cette action" at bounding box center [175, 156] width 68 height 12
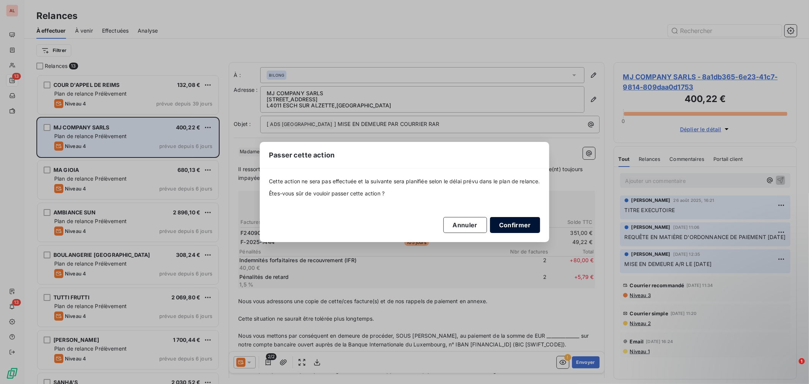
click at [516, 222] on button "Confirmer" at bounding box center [515, 225] width 50 height 16
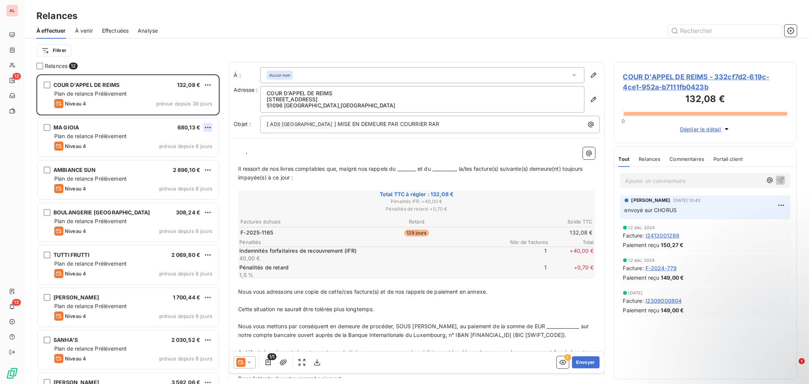
click at [206, 129] on html "AL 12 13 Relances À effectuer À venir Effectuées Analyse Filtrer Relances 12 CO…" at bounding box center [404, 192] width 809 height 384
click at [192, 153] on div "Passer cette action" at bounding box center [175, 156] width 68 height 12
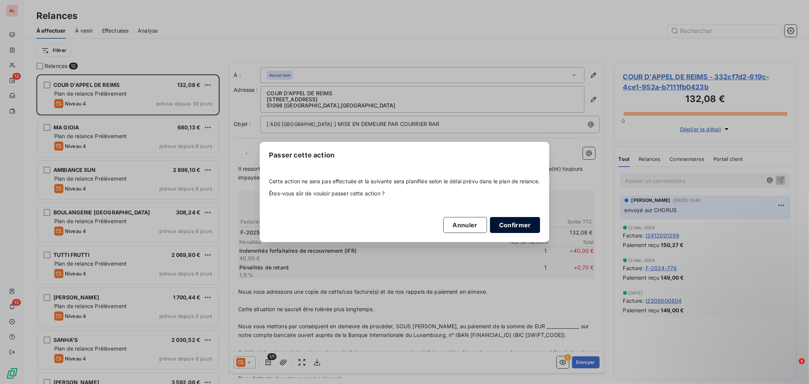
click at [519, 226] on button "Confirmer" at bounding box center [515, 225] width 50 height 16
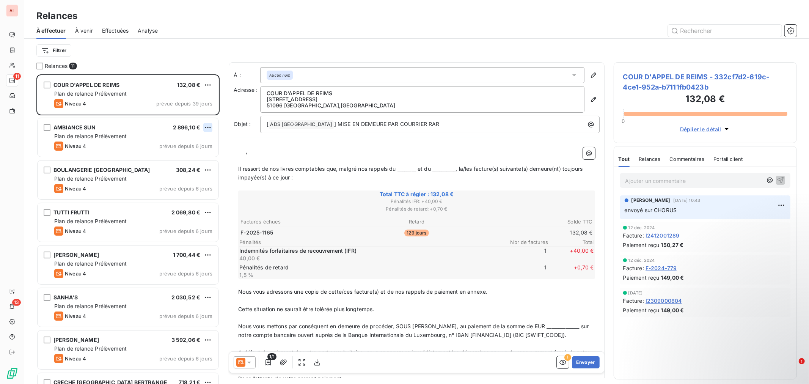
click at [209, 127] on html "AL 11 13 Relances À effectuer À venir Effectuées Analyse Filtrer Relances 11 CO…" at bounding box center [404, 192] width 809 height 384
click at [165, 154] on div "Passer cette action" at bounding box center [175, 156] width 68 height 12
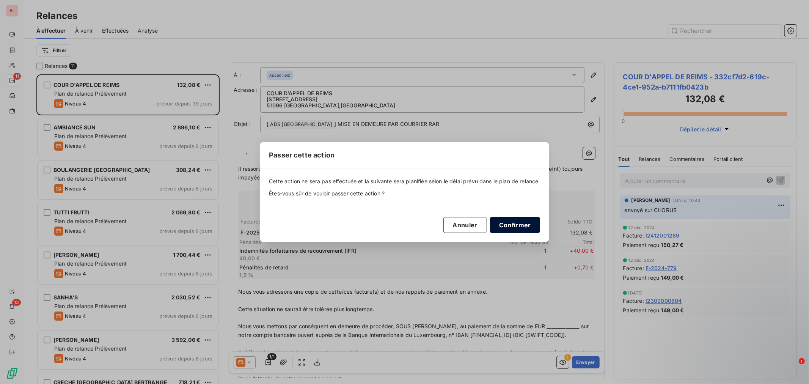
click at [514, 224] on button "Confirmer" at bounding box center [515, 225] width 50 height 16
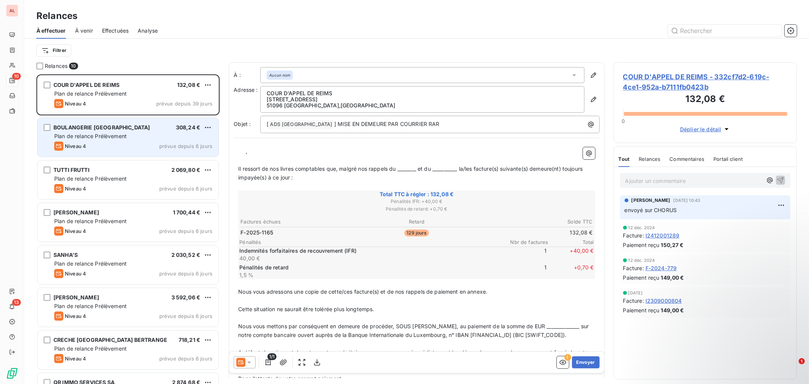
click at [152, 143] on div "Niveau 4 prévue depuis 6 jours" at bounding box center [133, 145] width 158 height 9
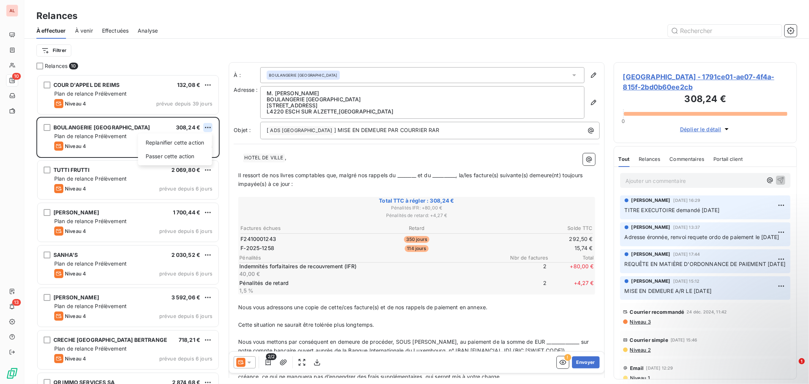
click at [206, 127] on html "AL 10 13 Relances À effectuer À venir Effectuées Analyse Filtrer Relances 10 CO…" at bounding box center [404, 192] width 809 height 384
click at [175, 153] on div "Passer cette action" at bounding box center [175, 156] width 68 height 12
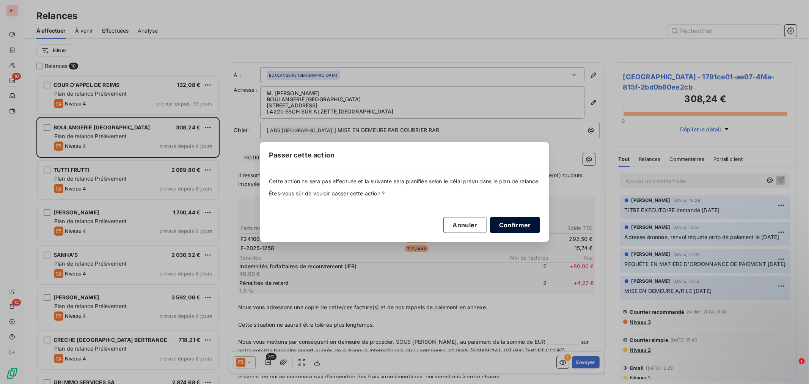
click at [513, 223] on button "Confirmer" at bounding box center [515, 225] width 50 height 16
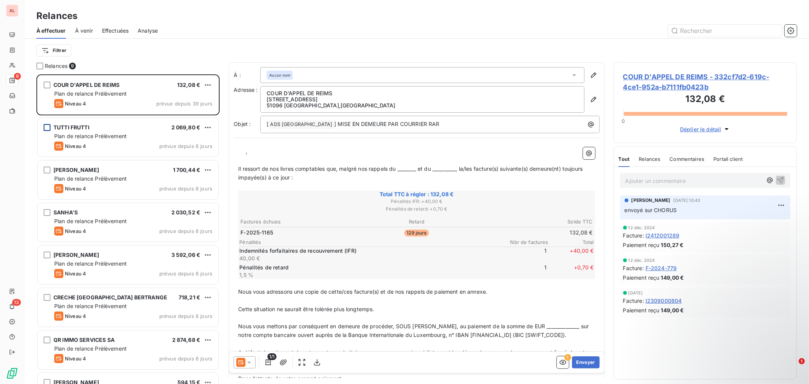
click at [44, 128] on div "grid" at bounding box center [47, 127] width 7 height 7
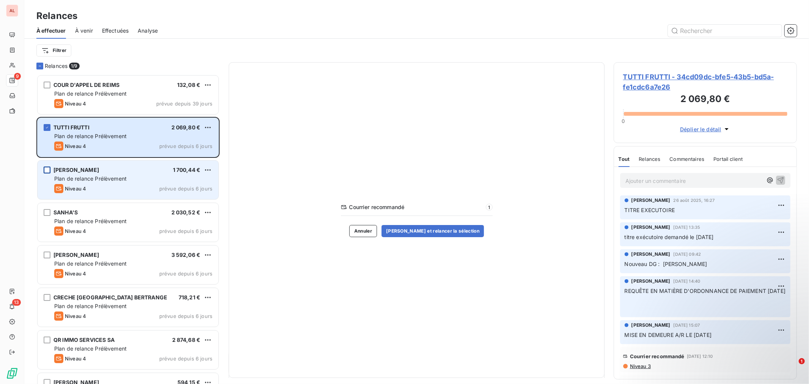
click at [46, 171] on div "grid" at bounding box center [47, 169] width 7 height 7
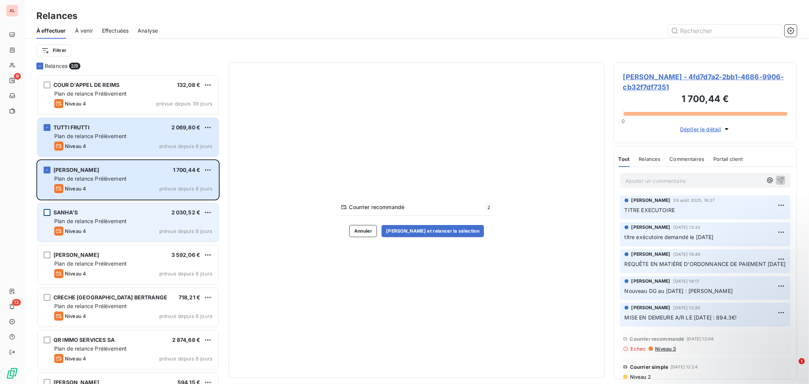
click at [48, 213] on div "grid" at bounding box center [47, 212] width 7 height 7
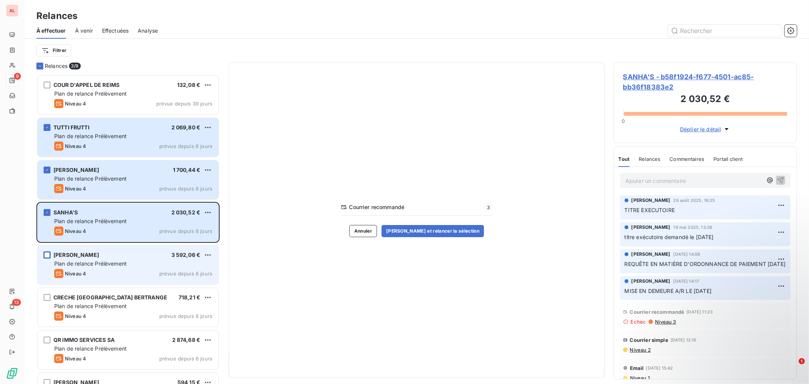
click at [47, 256] on div "grid" at bounding box center [47, 254] width 7 height 7
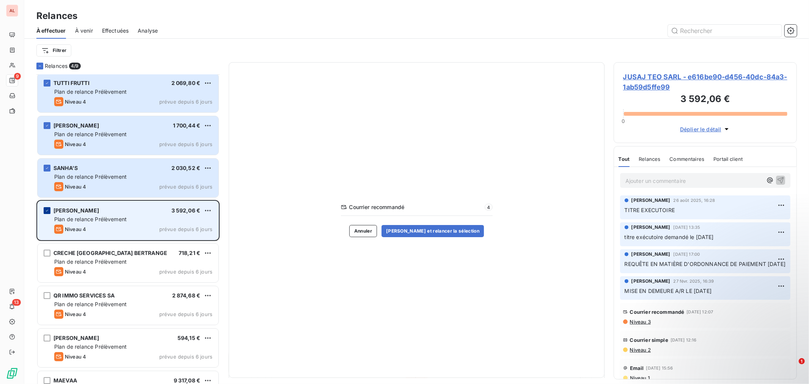
scroll to position [73, 0]
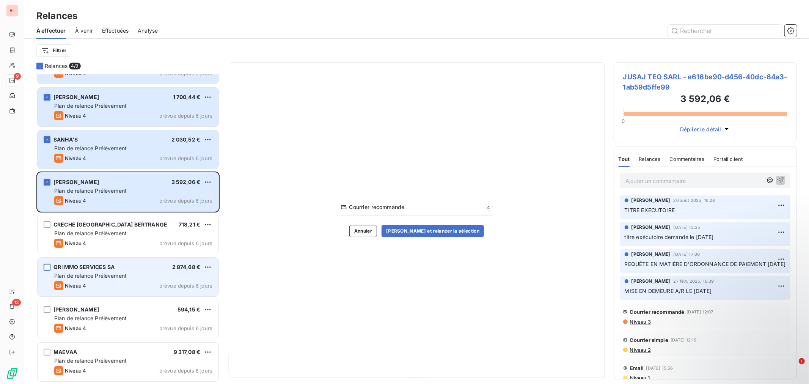
click at [44, 268] on div "grid" at bounding box center [47, 267] width 7 height 7
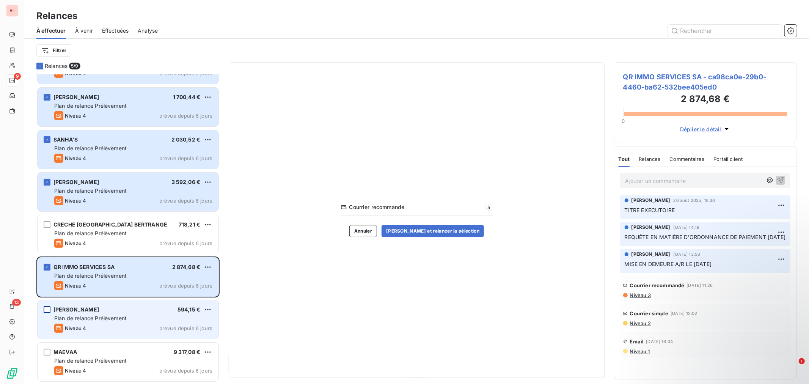
click at [46, 309] on div "grid" at bounding box center [47, 309] width 7 height 7
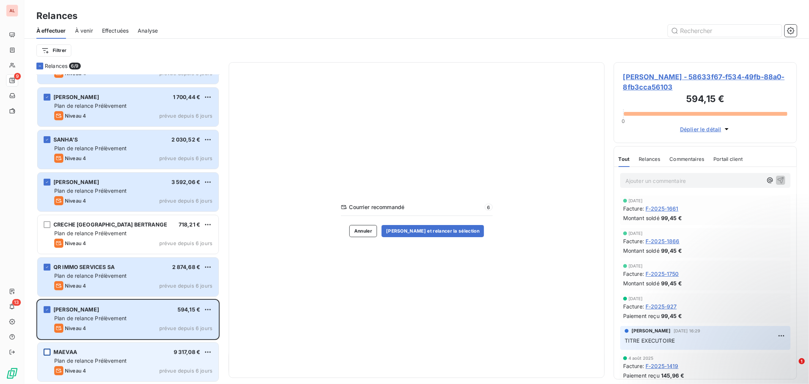
click at [48, 351] on div "grid" at bounding box center [47, 352] width 7 height 7
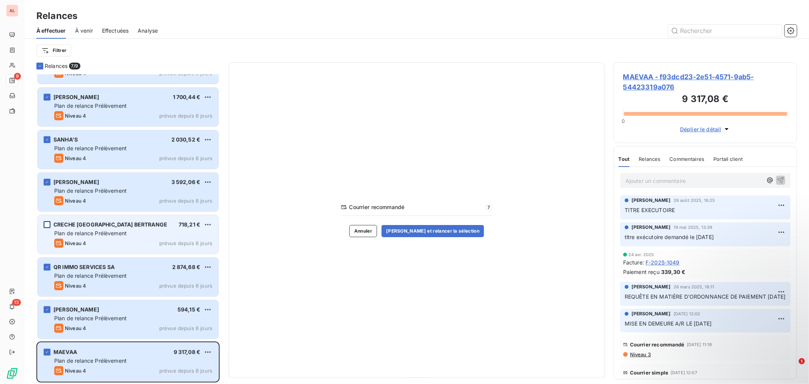
click at [45, 225] on div "grid" at bounding box center [47, 224] width 7 height 7
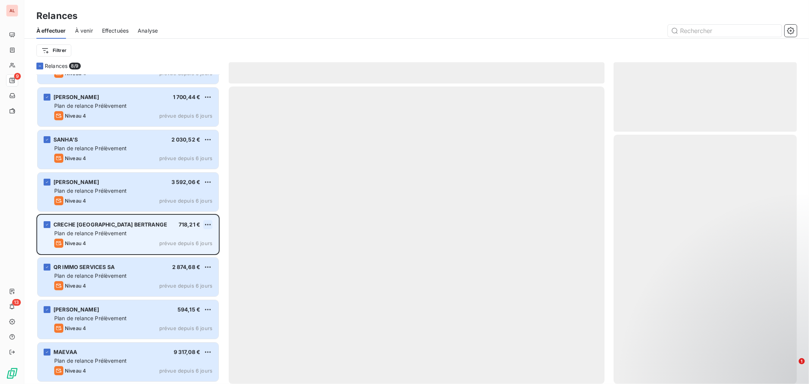
click at [203, 224] on html "AL 9 13 Relances À effectuer À venir Effectuées Analyse Filtrer Relances 8/ 9 C…" at bounding box center [404, 192] width 809 height 384
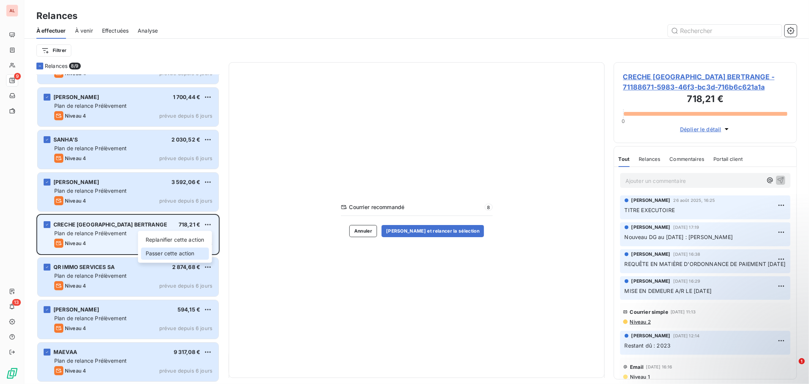
click at [176, 253] on div "Passer cette action" at bounding box center [175, 253] width 68 height 12
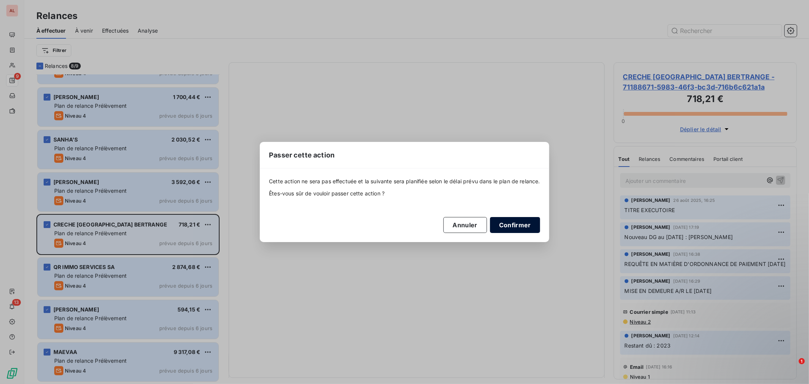
click at [507, 222] on button "Confirmer" at bounding box center [515, 225] width 50 height 16
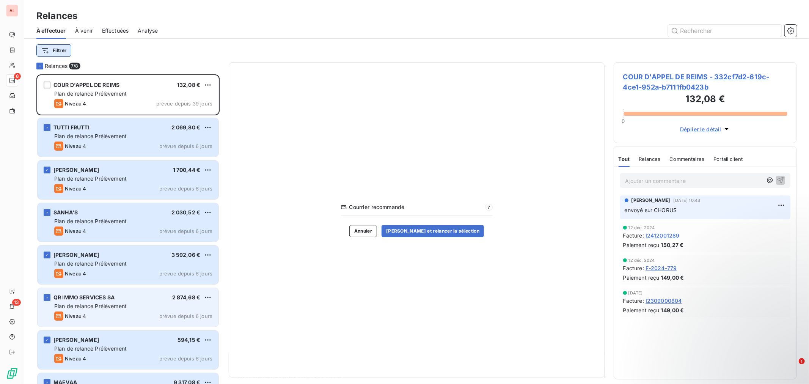
click at [49, 52] on html "AL 8 13 Relances À effectuer À venir Effectuées Analyse Filtrer Relances 7/ 8 C…" at bounding box center [404, 192] width 809 height 384
click at [260, 50] on div "Filtrer" at bounding box center [416, 50] width 760 height 14
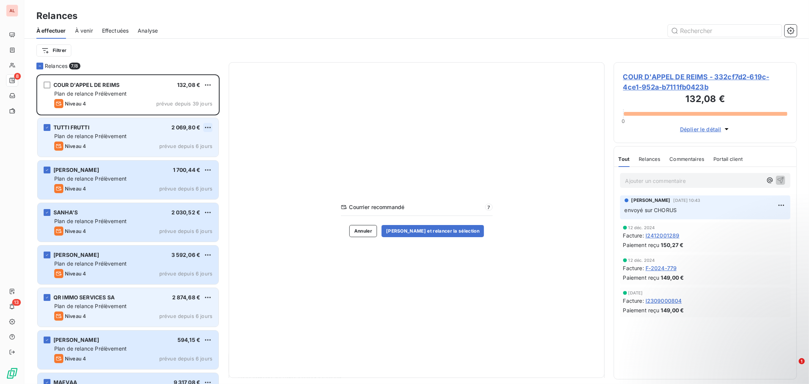
click at [208, 127] on html "AL 8 13 Relances À effectuer À venir Effectuées Analyse Filtrer Relances 7/ 8 C…" at bounding box center [404, 192] width 809 height 384
click at [183, 157] on div "Passer cette action" at bounding box center [175, 156] width 68 height 12
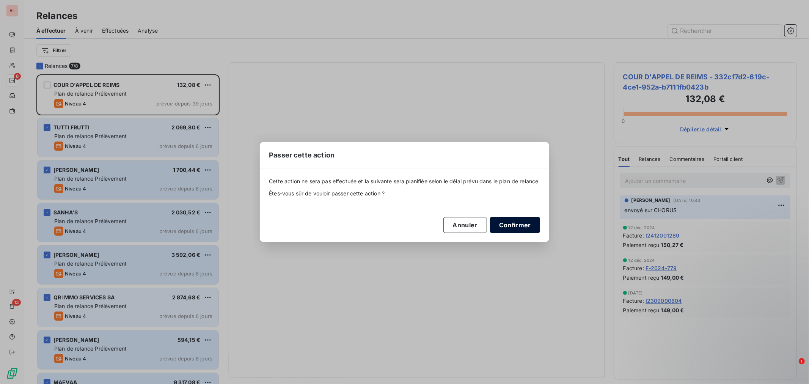
click at [532, 225] on button "Confirmer" at bounding box center [515, 225] width 50 height 16
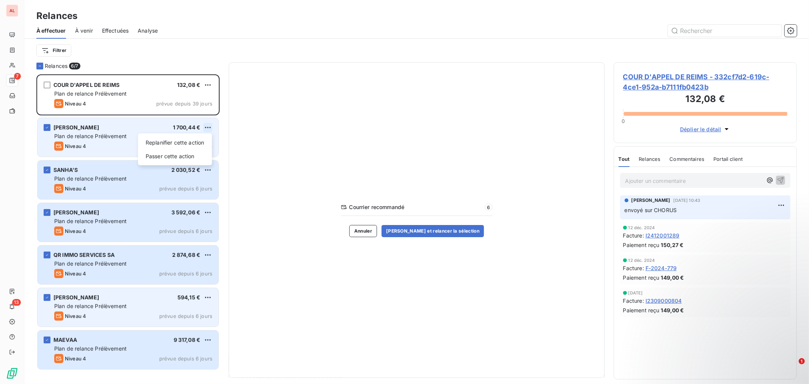
click at [210, 127] on html "AL 7 13 Relances À effectuer À venir Effectuées Analyse Filtrer Relances 6/ 7 C…" at bounding box center [404, 192] width 809 height 384
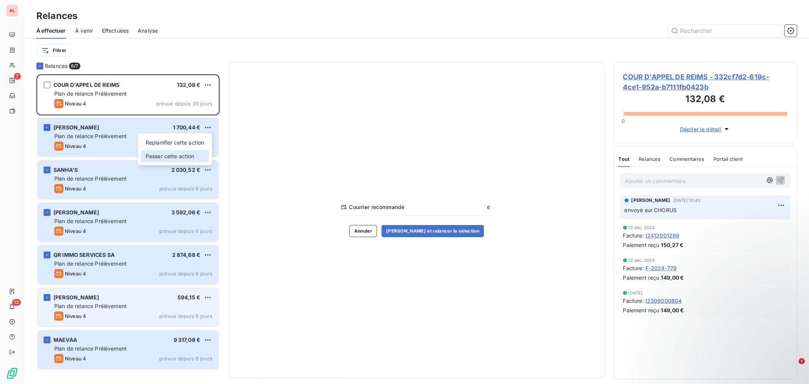
drag, startPoint x: 192, startPoint y: 156, endPoint x: 252, endPoint y: 161, distance: 59.7
click at [196, 156] on div "Passer cette action" at bounding box center [175, 156] width 68 height 12
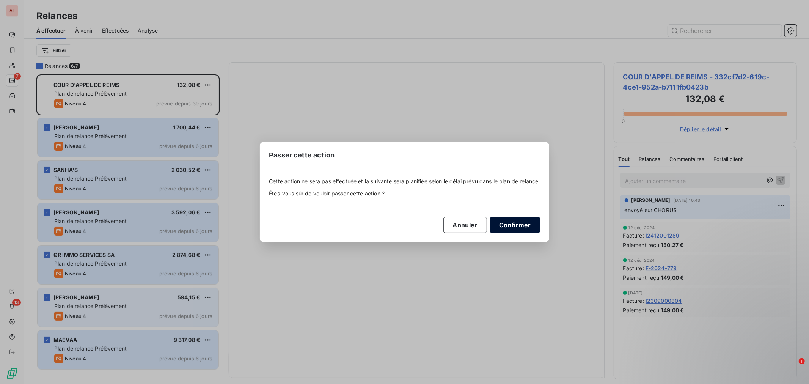
click at [506, 222] on button "Confirmer" at bounding box center [515, 225] width 50 height 16
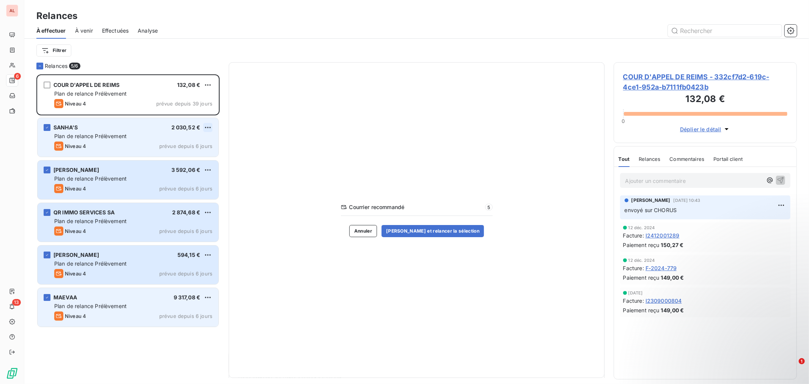
click at [208, 126] on html "AL 6 13 Relances À effectuer À venir Effectuées Analyse Filtrer Relances 5/ 6 C…" at bounding box center [404, 192] width 809 height 384
click at [181, 159] on div "Passer cette action" at bounding box center [175, 156] width 68 height 12
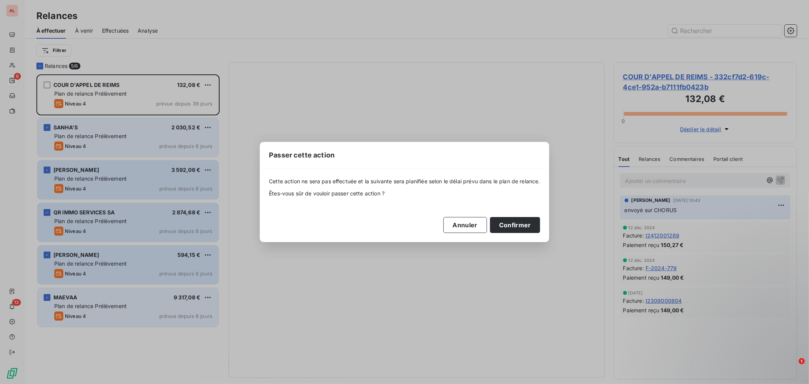
drag, startPoint x: 503, startPoint y: 217, endPoint x: 325, endPoint y: 160, distance: 187.6
click at [503, 217] on button "Confirmer" at bounding box center [515, 225] width 50 height 16
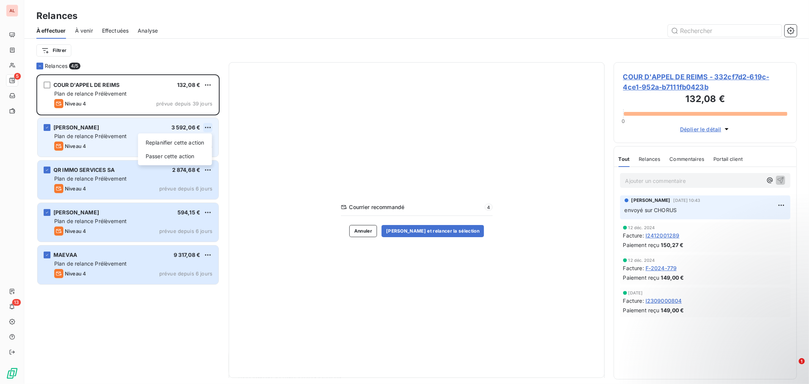
click at [207, 127] on html "AL 5 13 Relances À effectuer À venir Effectuées Analyse Filtrer Relances 4/ 5 C…" at bounding box center [404, 192] width 809 height 384
click at [200, 152] on div "Passer cette action" at bounding box center [175, 156] width 68 height 12
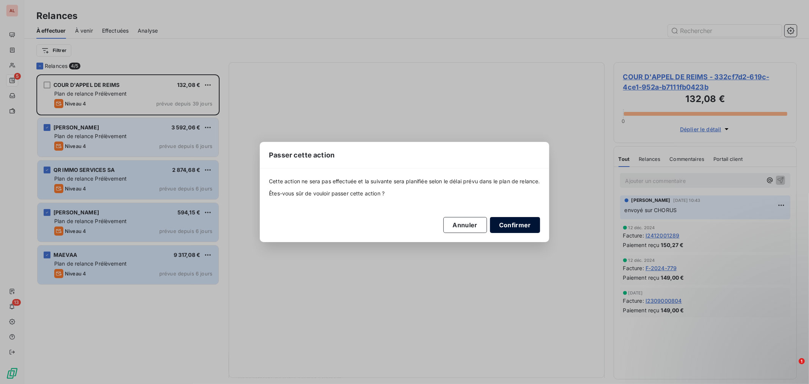
click at [509, 219] on button "Confirmer" at bounding box center [515, 225] width 50 height 16
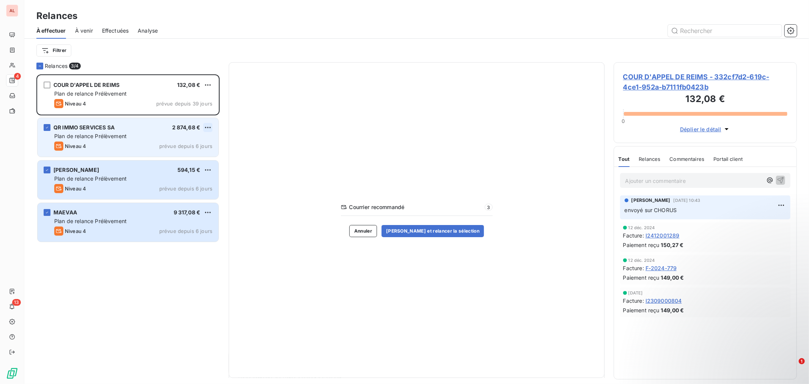
click at [206, 127] on html "AL 4 13 Relances À effectuer À venir Effectuées Analyse Filtrer Relances 3/ 4 C…" at bounding box center [404, 192] width 809 height 384
click at [192, 156] on div "Passer cette action" at bounding box center [175, 156] width 68 height 12
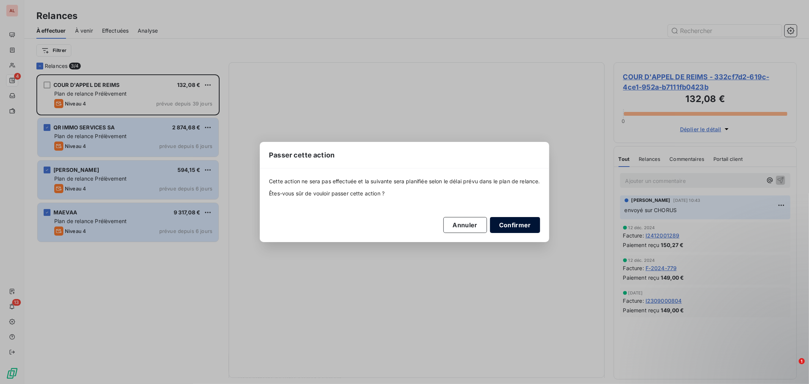
click at [531, 224] on button "Confirmer" at bounding box center [515, 225] width 50 height 16
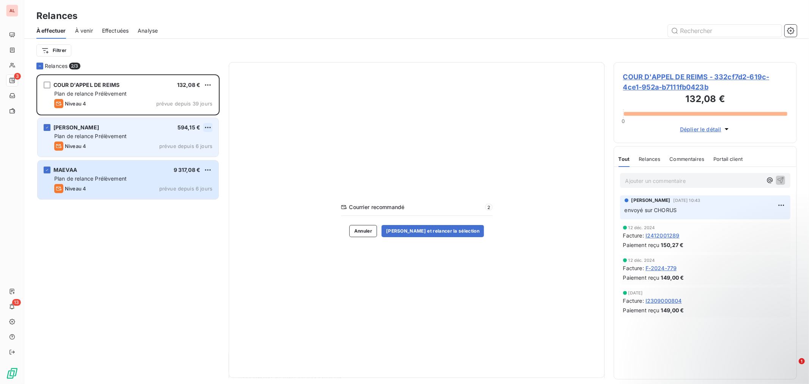
click at [205, 130] on html "AL 3 13 Relances À effectuer À venir Effectuées Analyse Filtrer Relances 2/ 3 C…" at bounding box center [404, 192] width 809 height 384
click at [190, 157] on div "Passer cette action" at bounding box center [175, 156] width 68 height 12
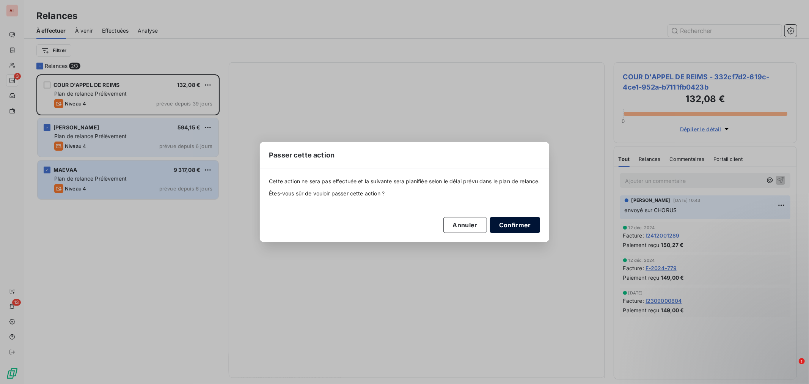
click at [516, 223] on button "Confirmer" at bounding box center [515, 225] width 50 height 16
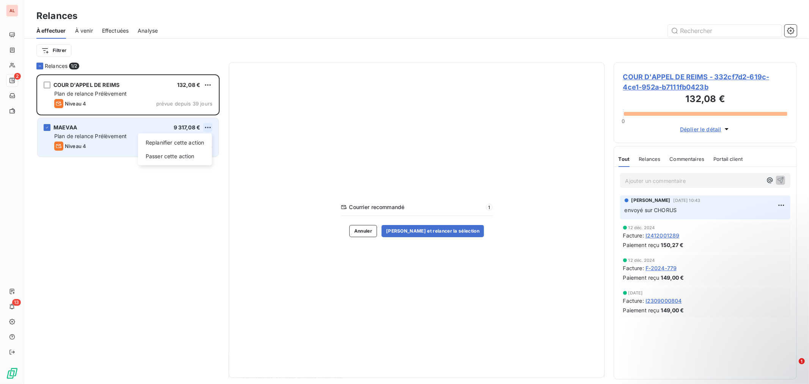
click at [207, 131] on html "AL 2 13 Relances À effectuer À venir Effectuées Analyse Filtrer Relances 1/ 2 C…" at bounding box center [404, 192] width 809 height 384
click at [203, 154] on div "Passer cette action" at bounding box center [175, 156] width 68 height 12
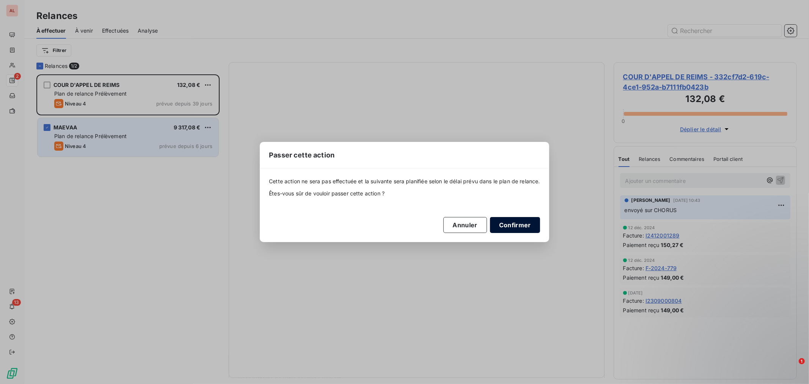
click at [518, 226] on button "Confirmer" at bounding box center [515, 225] width 50 height 16
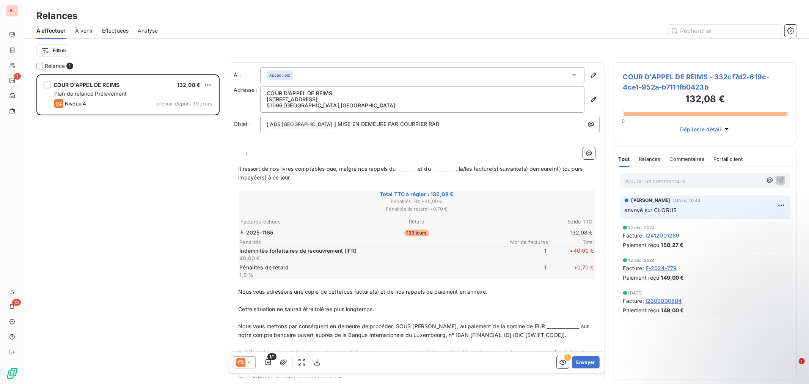
click at [240, 48] on div "Filtrer" at bounding box center [416, 50] width 760 height 14
